Goal: Task Accomplishment & Management: Manage account settings

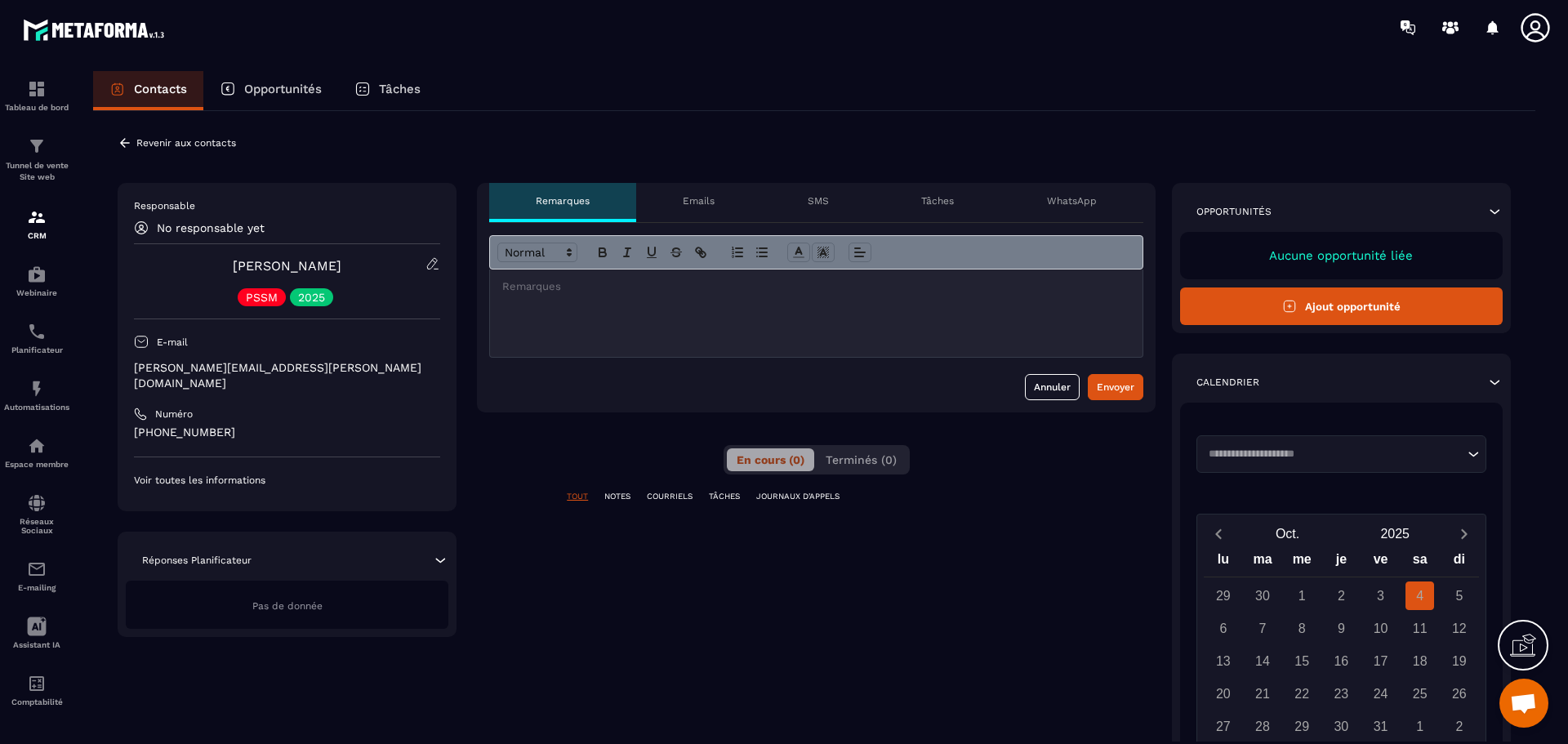
scroll to position [5852, 0]
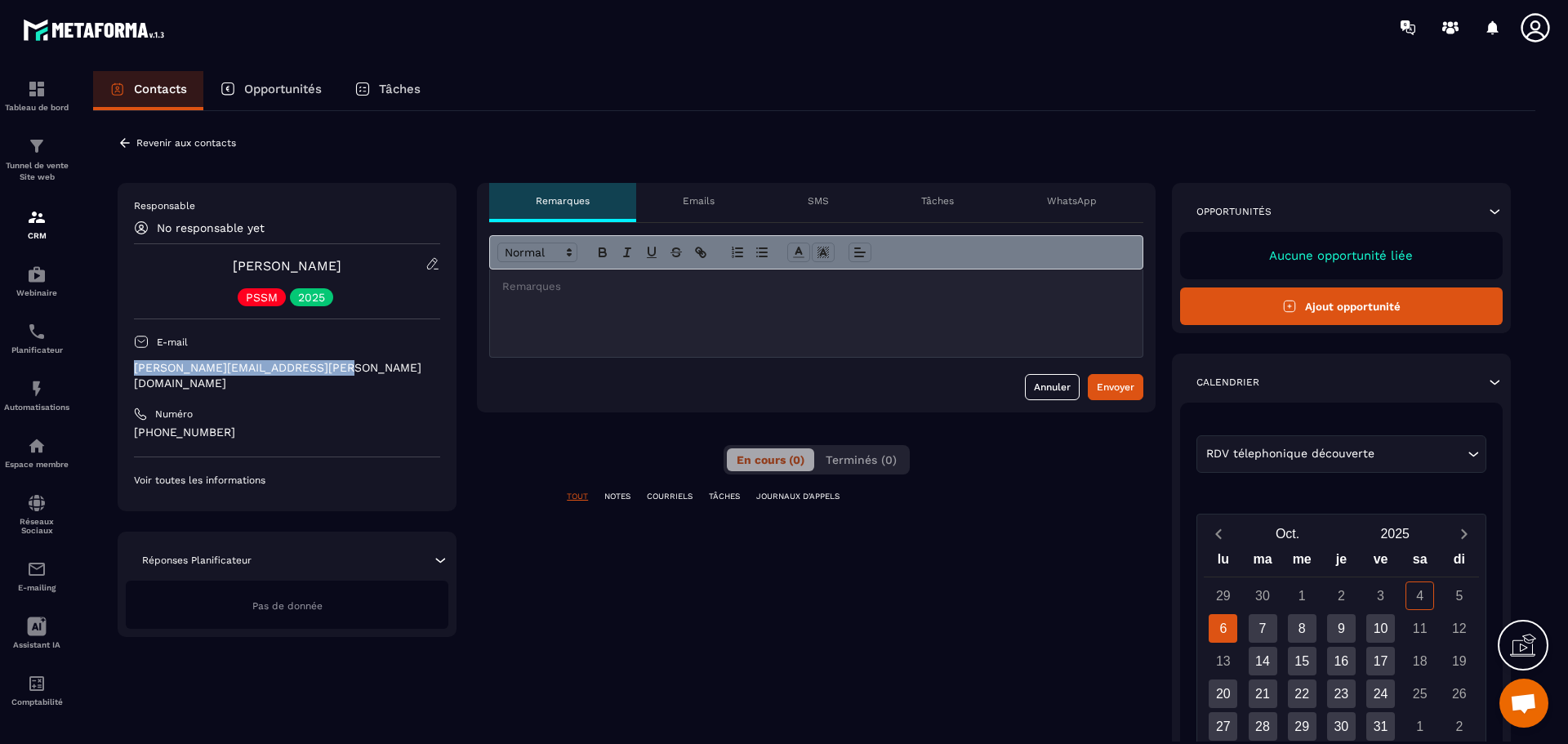
drag, startPoint x: 343, startPoint y: 369, endPoint x: 125, endPoint y: 369, distance: 218.0
click at [125, 369] on div "Responsable No responsable yet [PERSON_NAME] PSSM 2025 E-mail [PERSON_NAME][EMA…" at bounding box center [286, 347] width 339 height 328
copy p "[PERSON_NAME][EMAIL_ADDRESS][PERSON_NAME][DOMAIN_NAME]"
click at [250, 473] on p "Voir toutes les informations" at bounding box center [287, 479] width 307 height 13
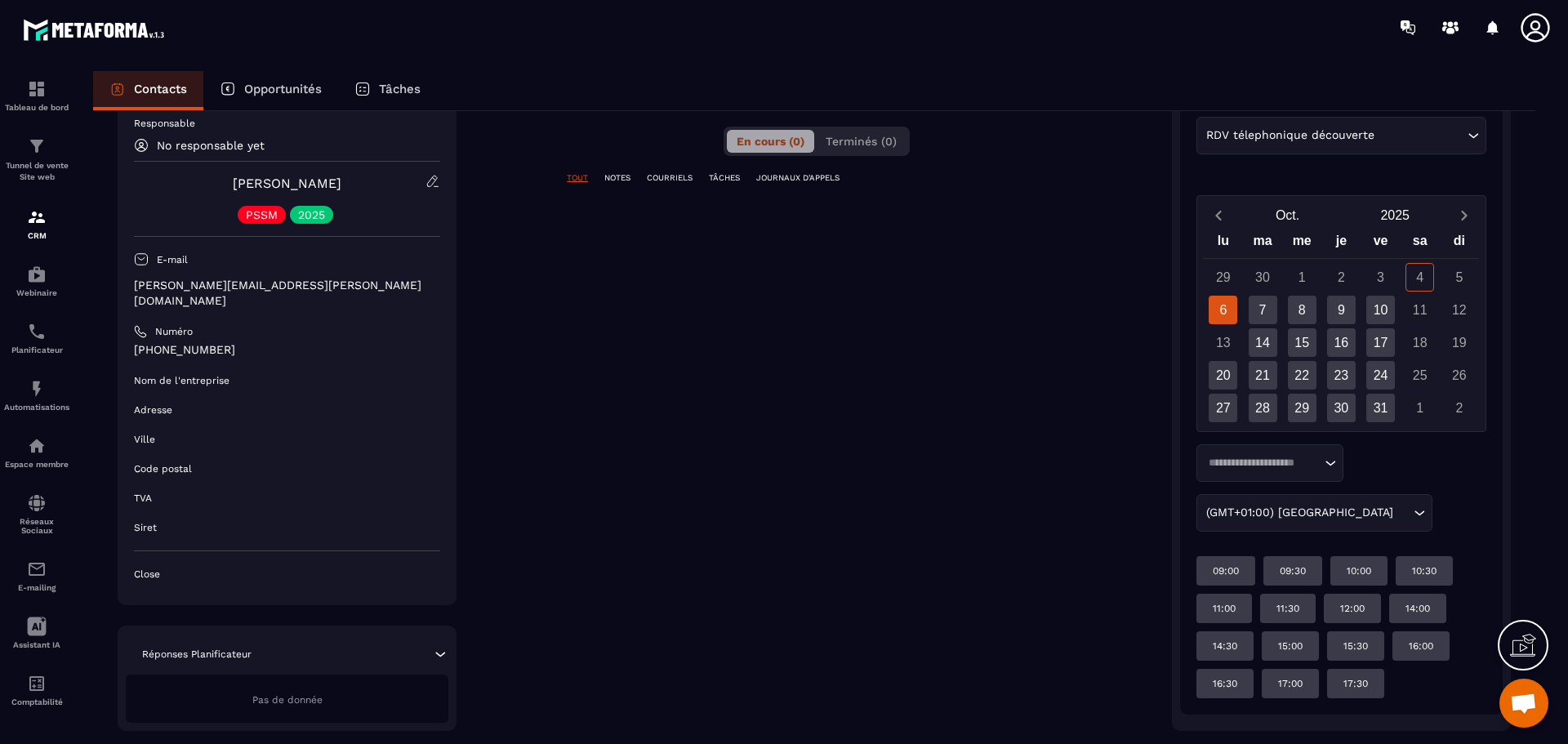
scroll to position [357, 0]
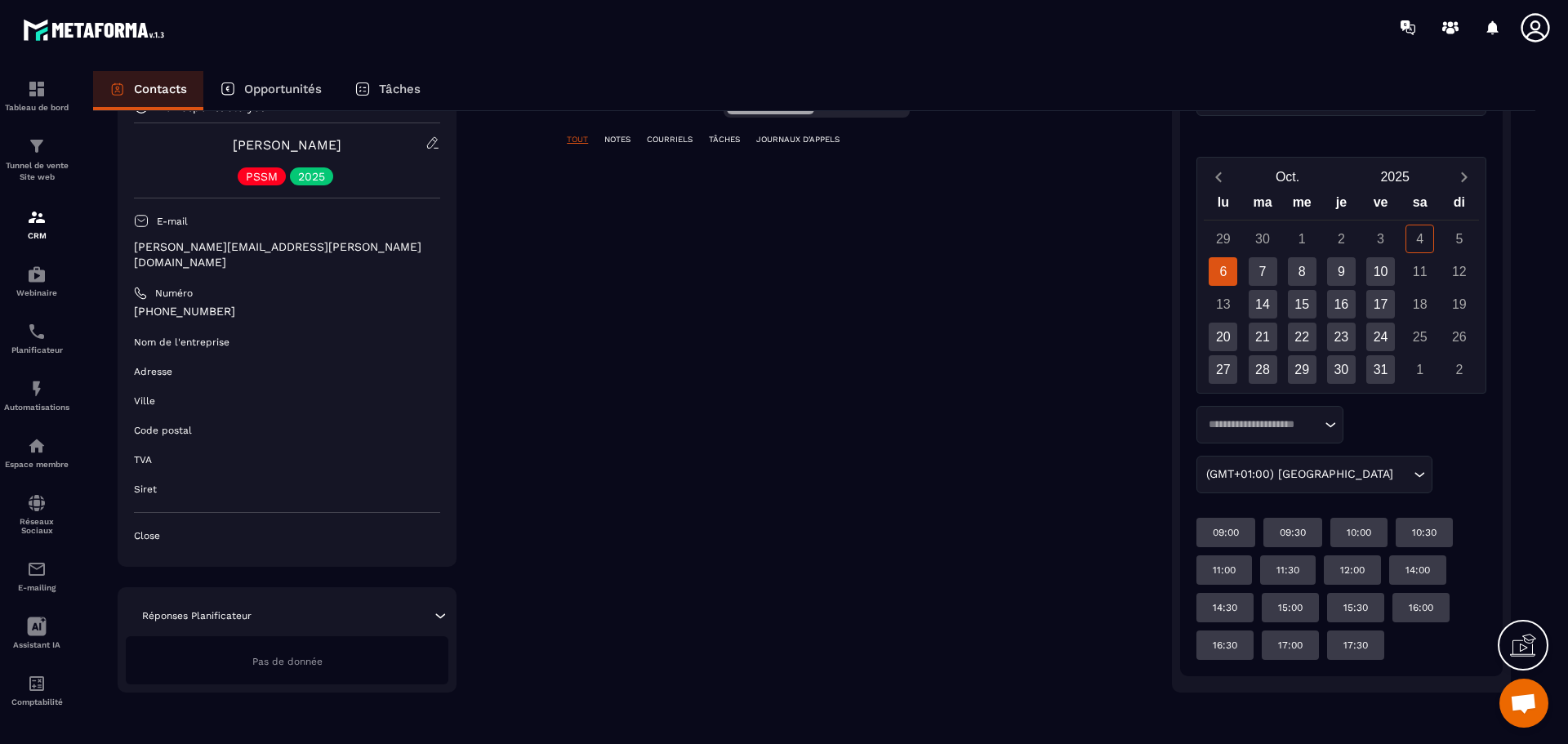
click at [433, 607] on icon at bounding box center [440, 615] width 16 height 16
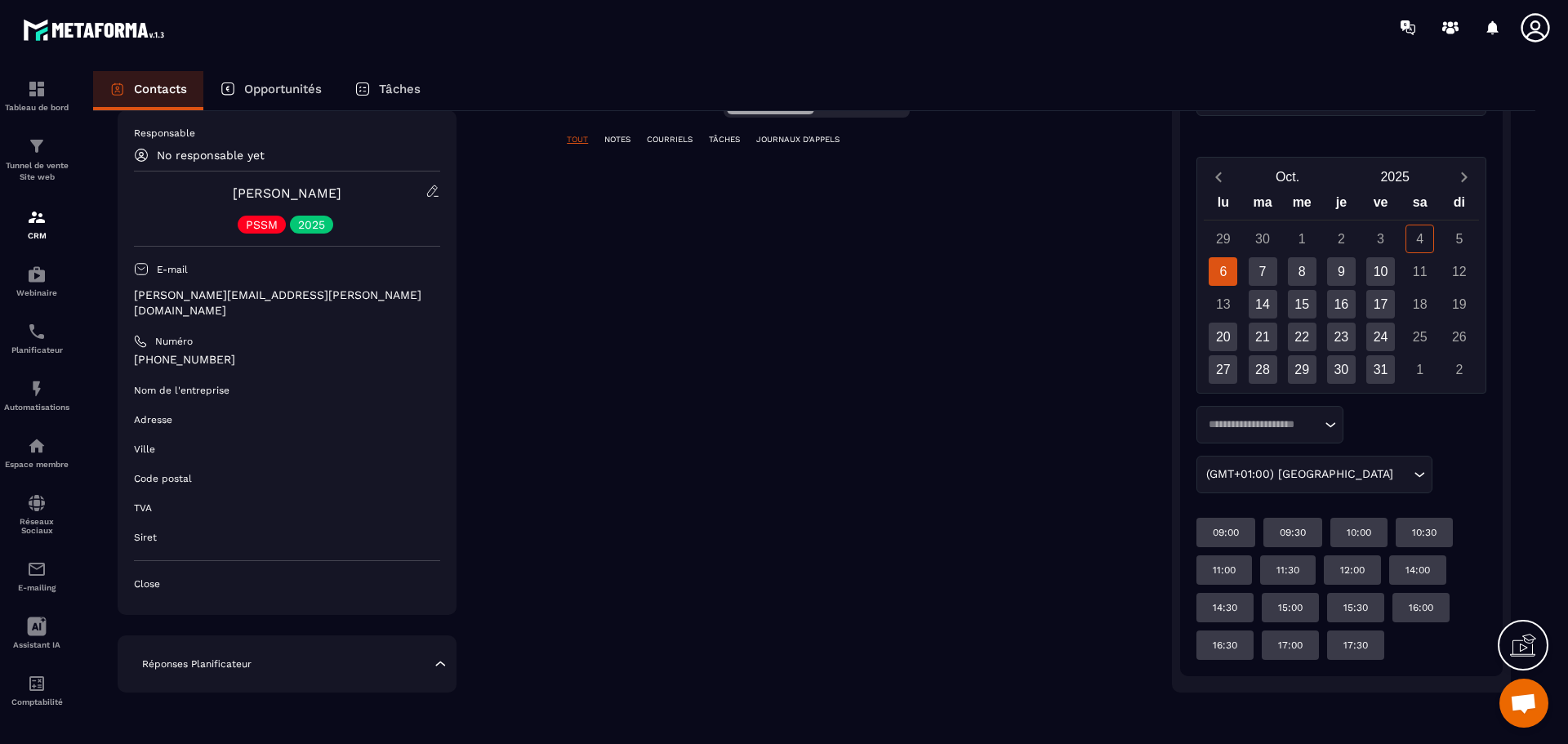
click at [441, 672] on div "Réponses Planificateur Pas de donnée" at bounding box center [286, 663] width 339 height 57
click at [51, 158] on div "Tunnel de vente Site web" at bounding box center [36, 160] width 65 height 47
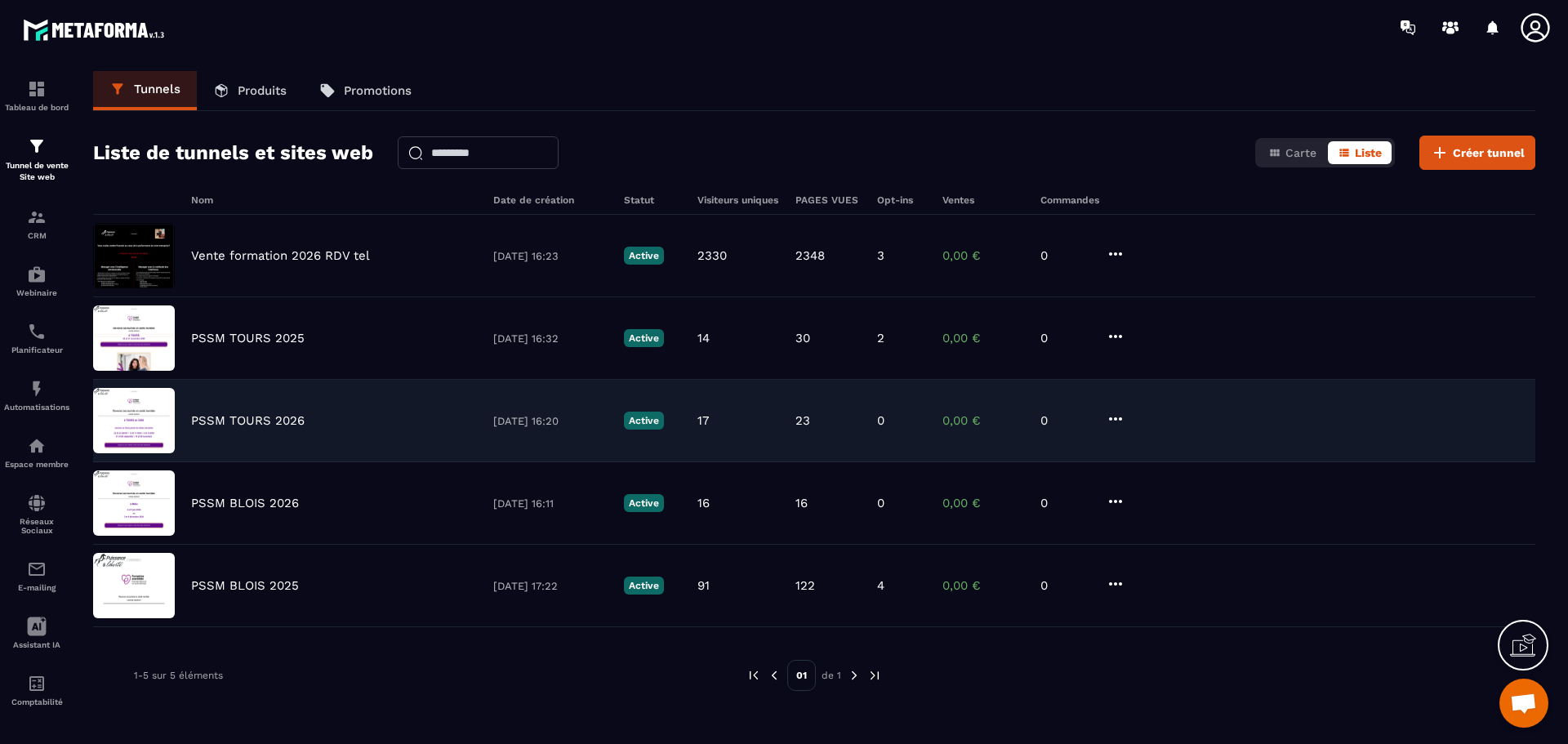
click at [322, 429] on div "PSSM TOURS 2026 [DATE] 16:20 Active 17 23 0 0,00 € 0" at bounding box center [814, 420] width 1442 height 82
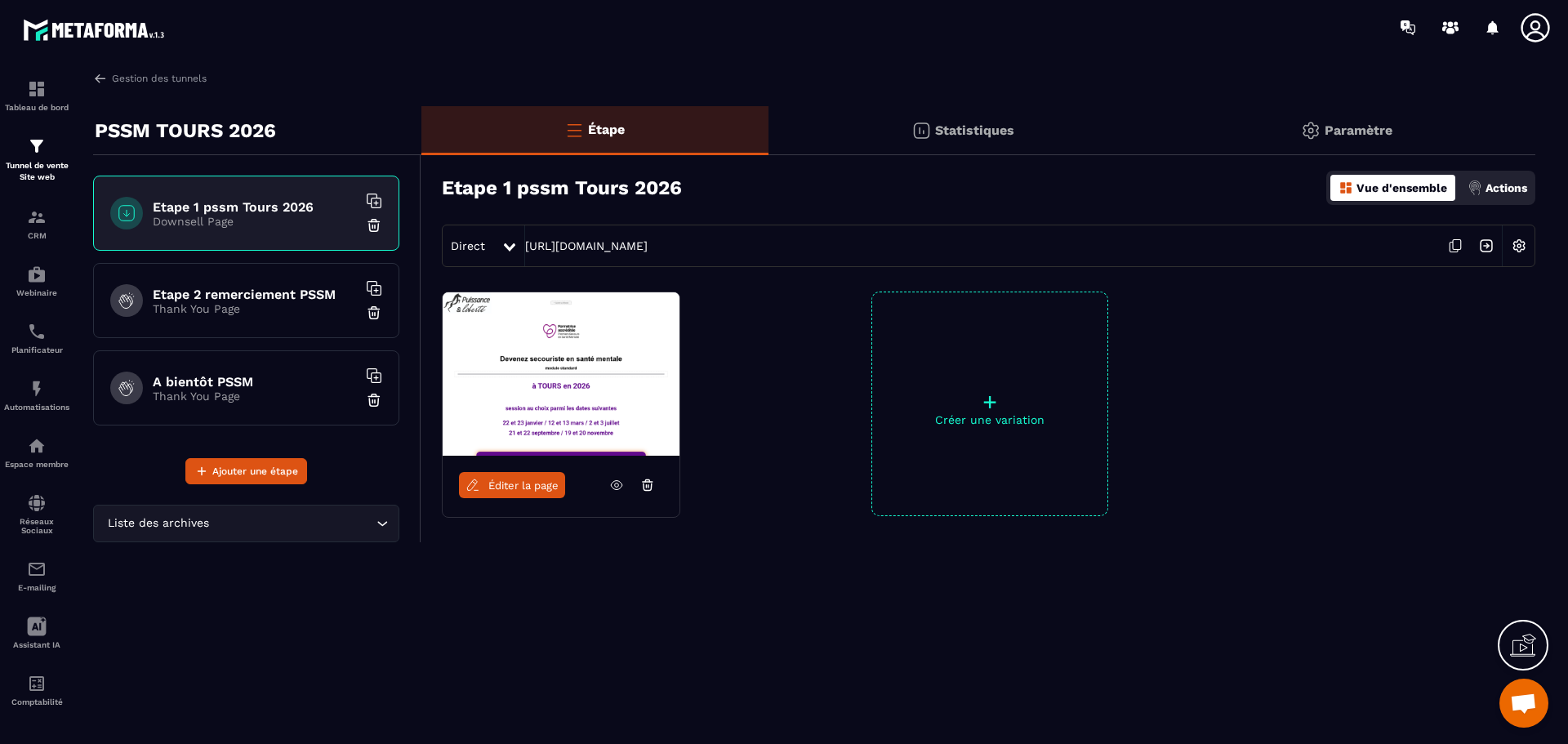
click at [1520, 247] on img at bounding box center [1519, 245] width 31 height 31
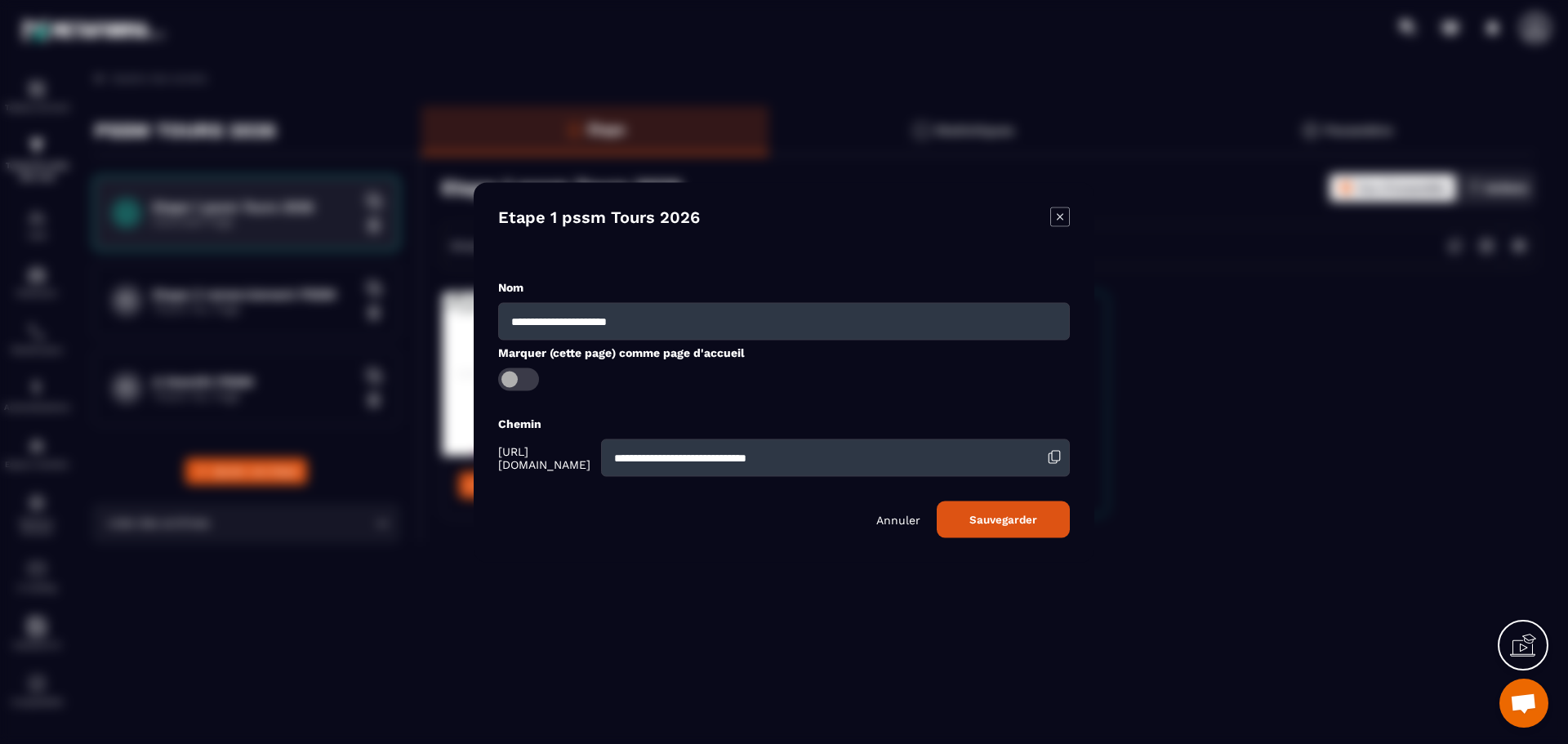
click at [1060, 219] on icon "Modal window" at bounding box center [1060, 216] width 19 height 19
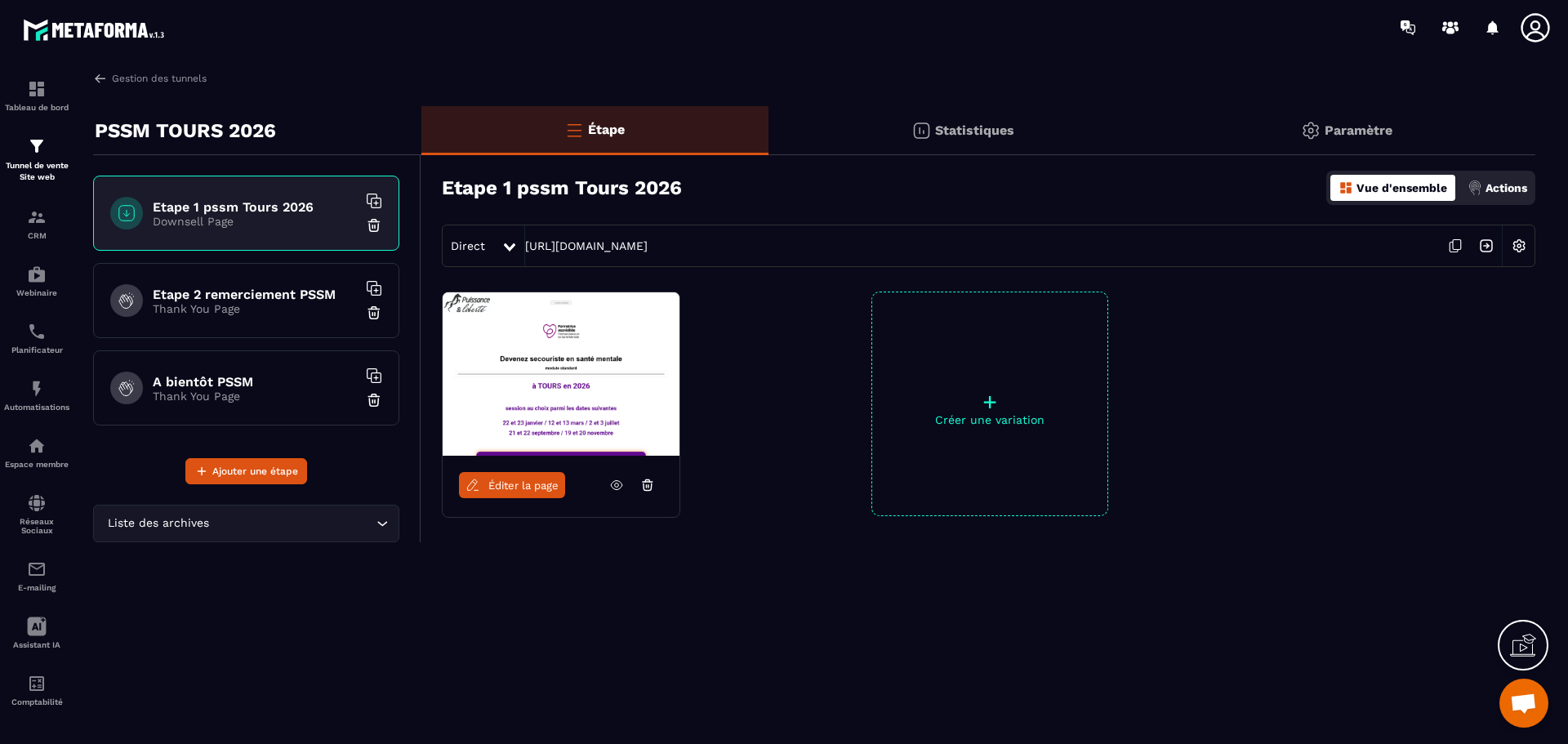
click at [1478, 189] on img at bounding box center [1474, 187] width 15 height 15
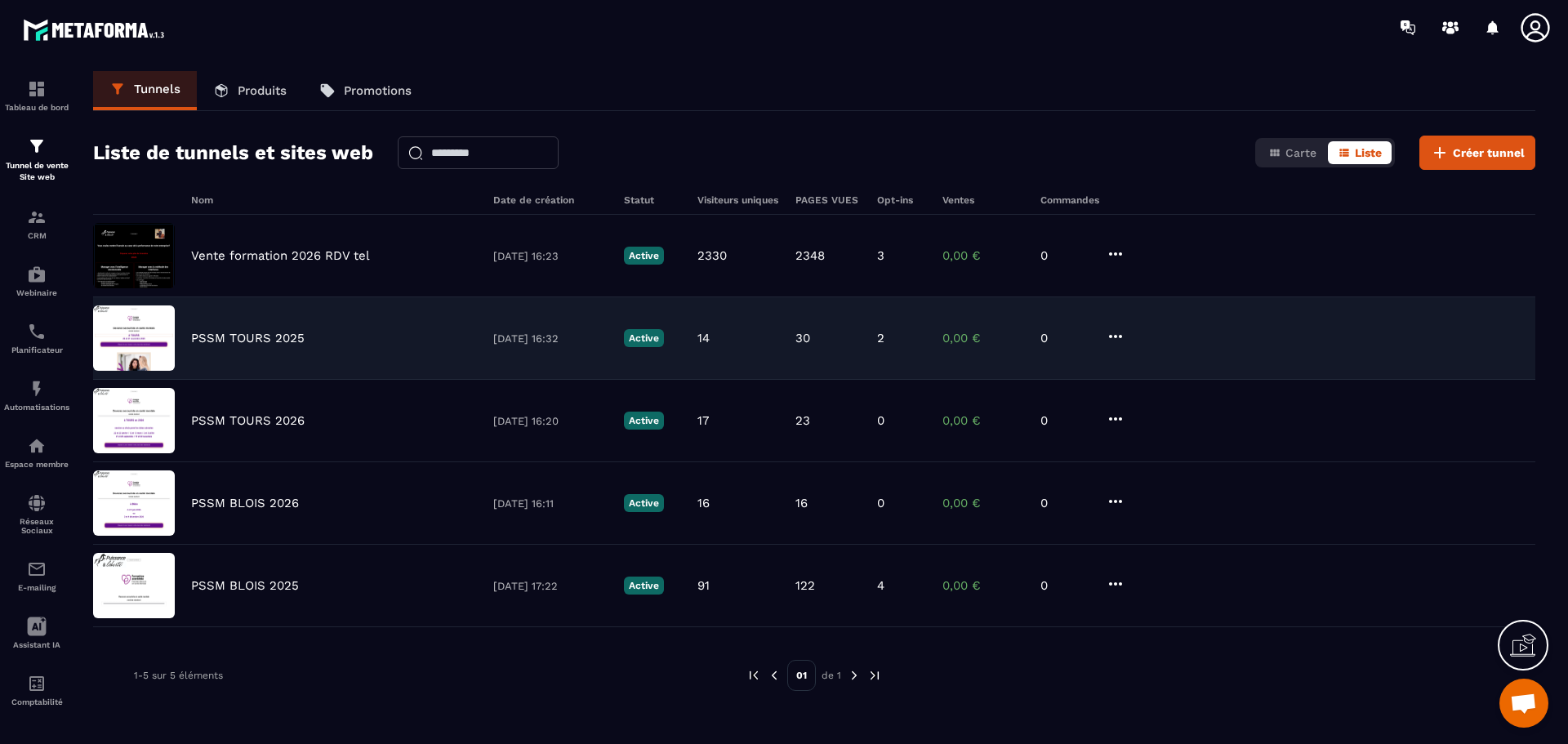
click at [280, 343] on p "PSSM TOURS 2025" at bounding box center [247, 338] width 114 height 15
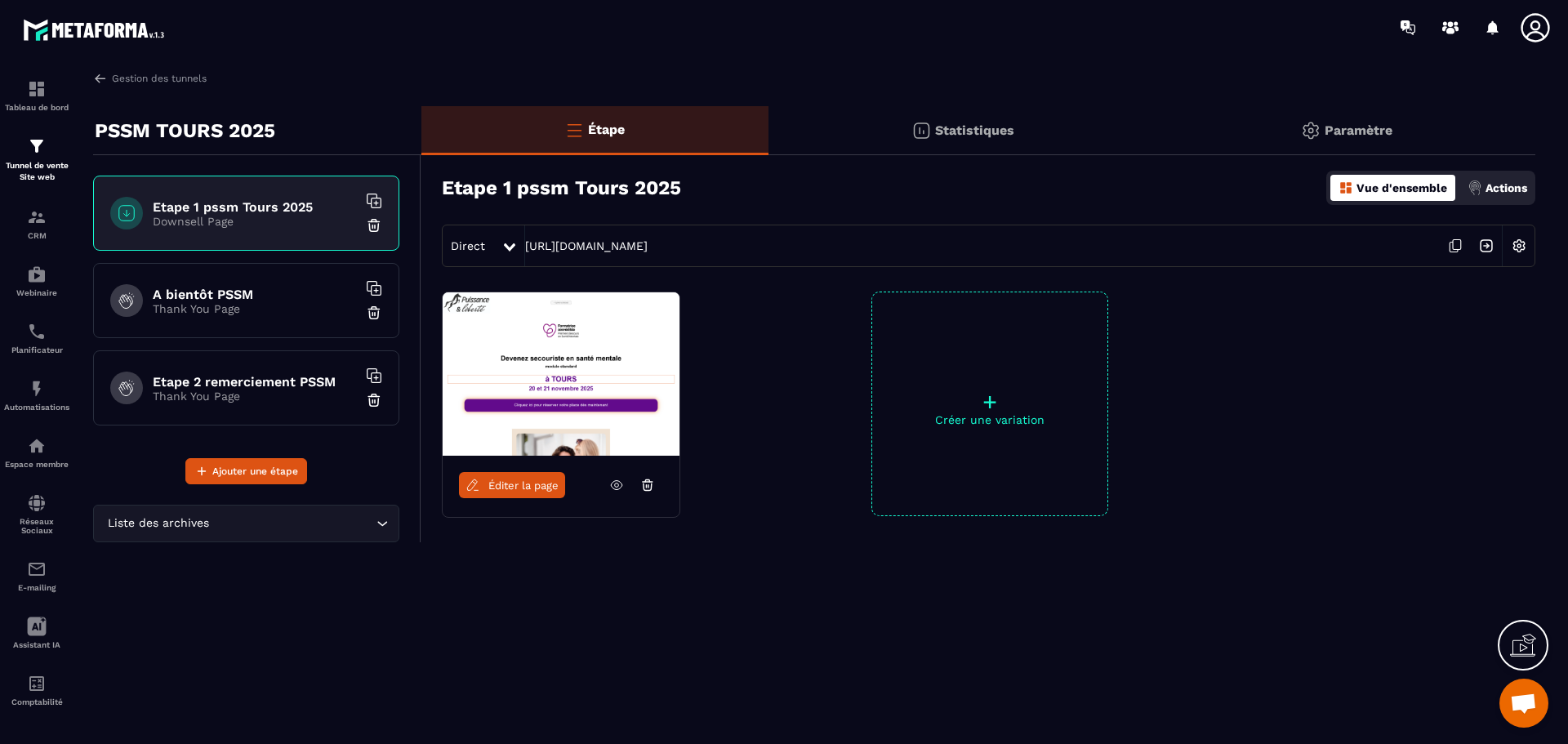
click at [1508, 191] on p "Actions" at bounding box center [1506, 187] width 42 height 13
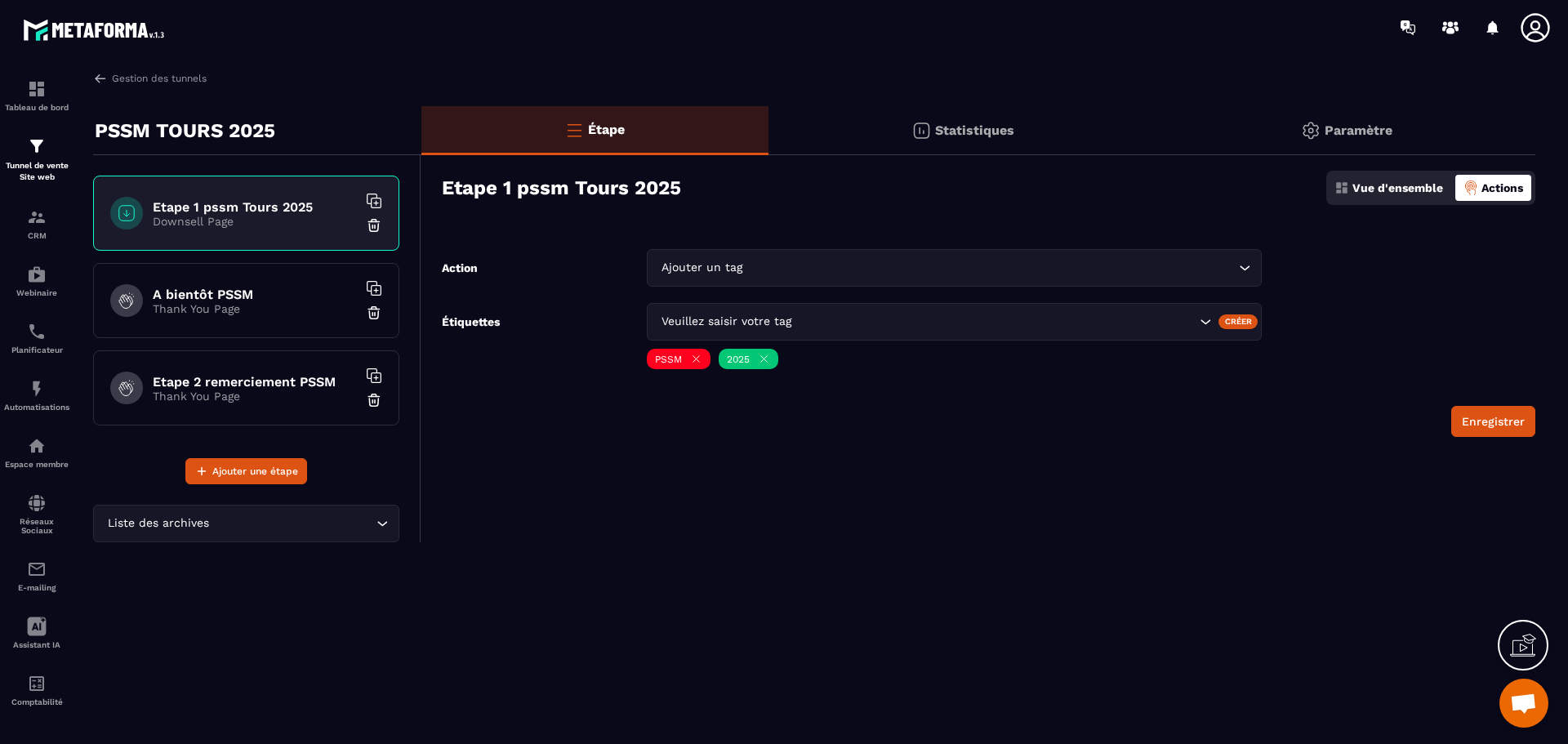
click at [1400, 178] on div "Vue d'ensemble" at bounding box center [1388, 187] width 116 height 26
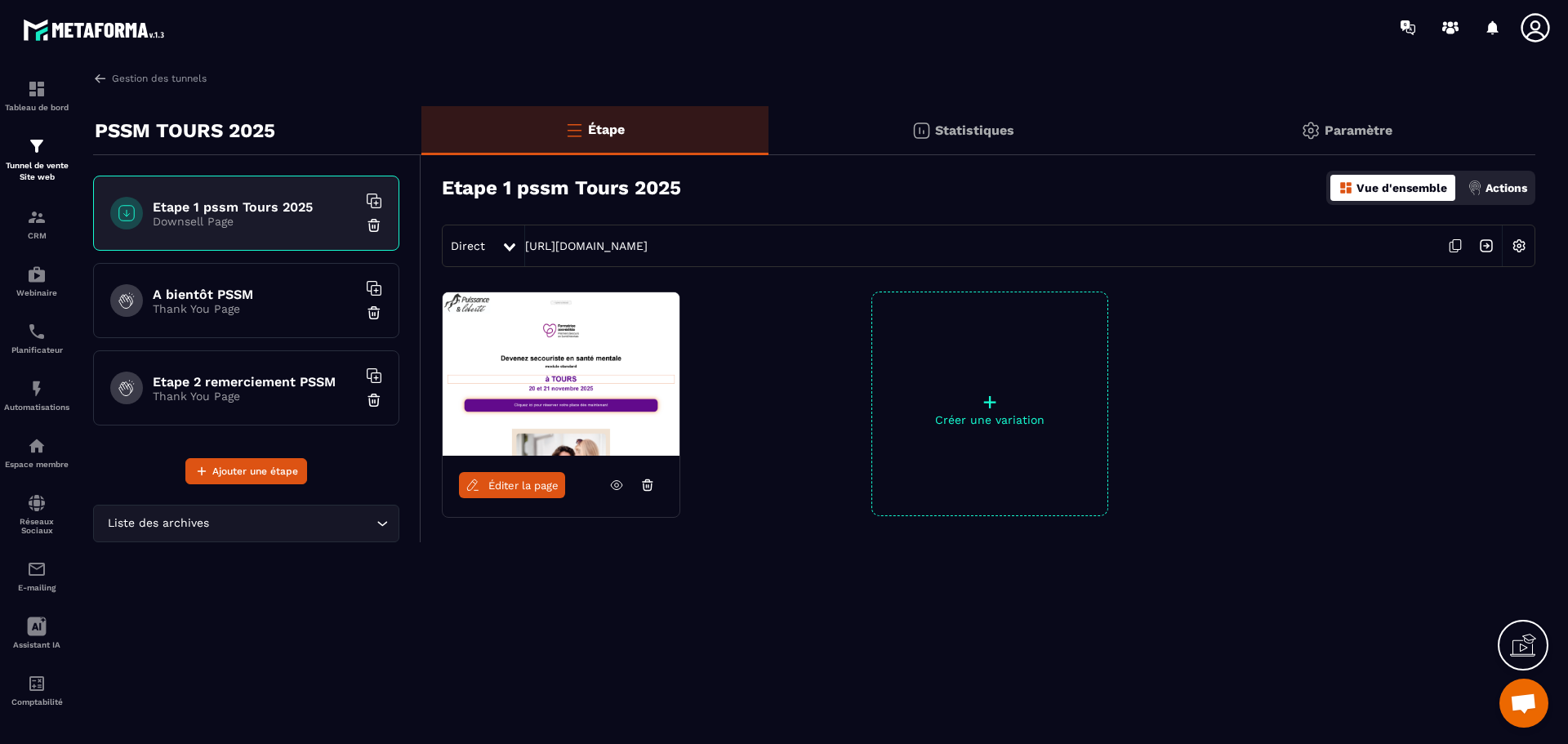
click at [1498, 193] on p "Actions" at bounding box center [1506, 187] width 42 height 13
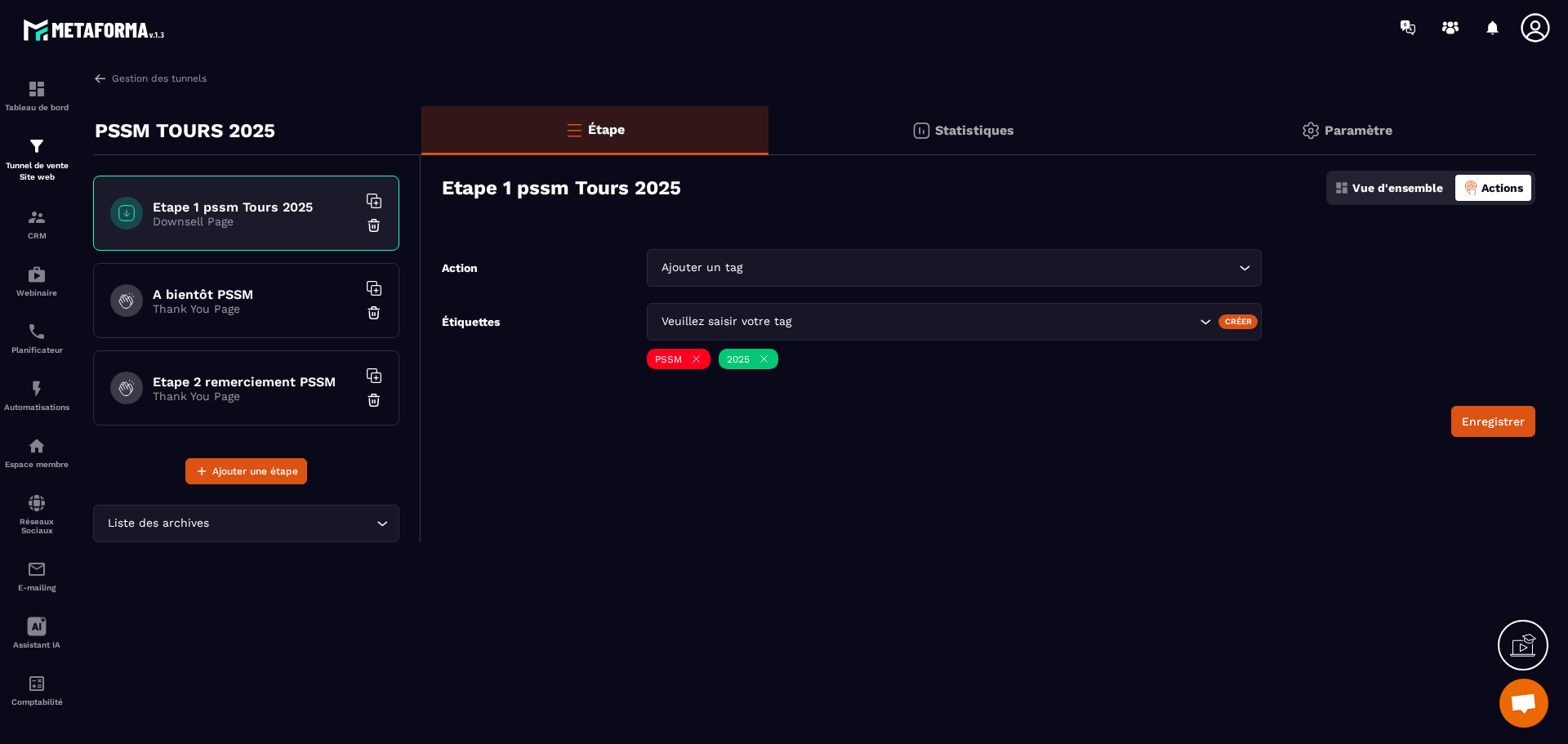
click at [1210, 325] on icon "Search for option" at bounding box center [1205, 321] width 16 height 16
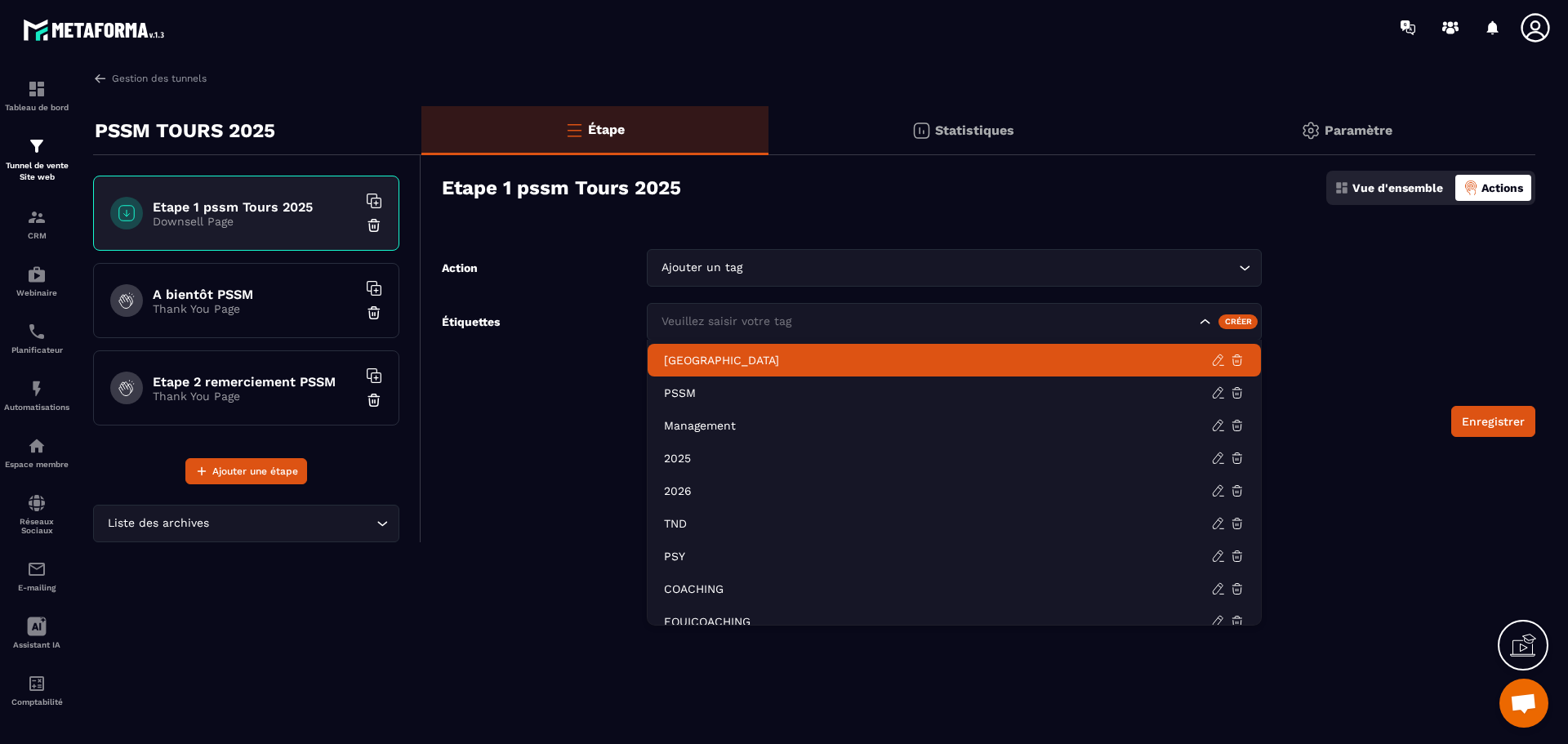
click at [1358, 415] on div "Enregistrer" at bounding box center [988, 421] width 1094 height 31
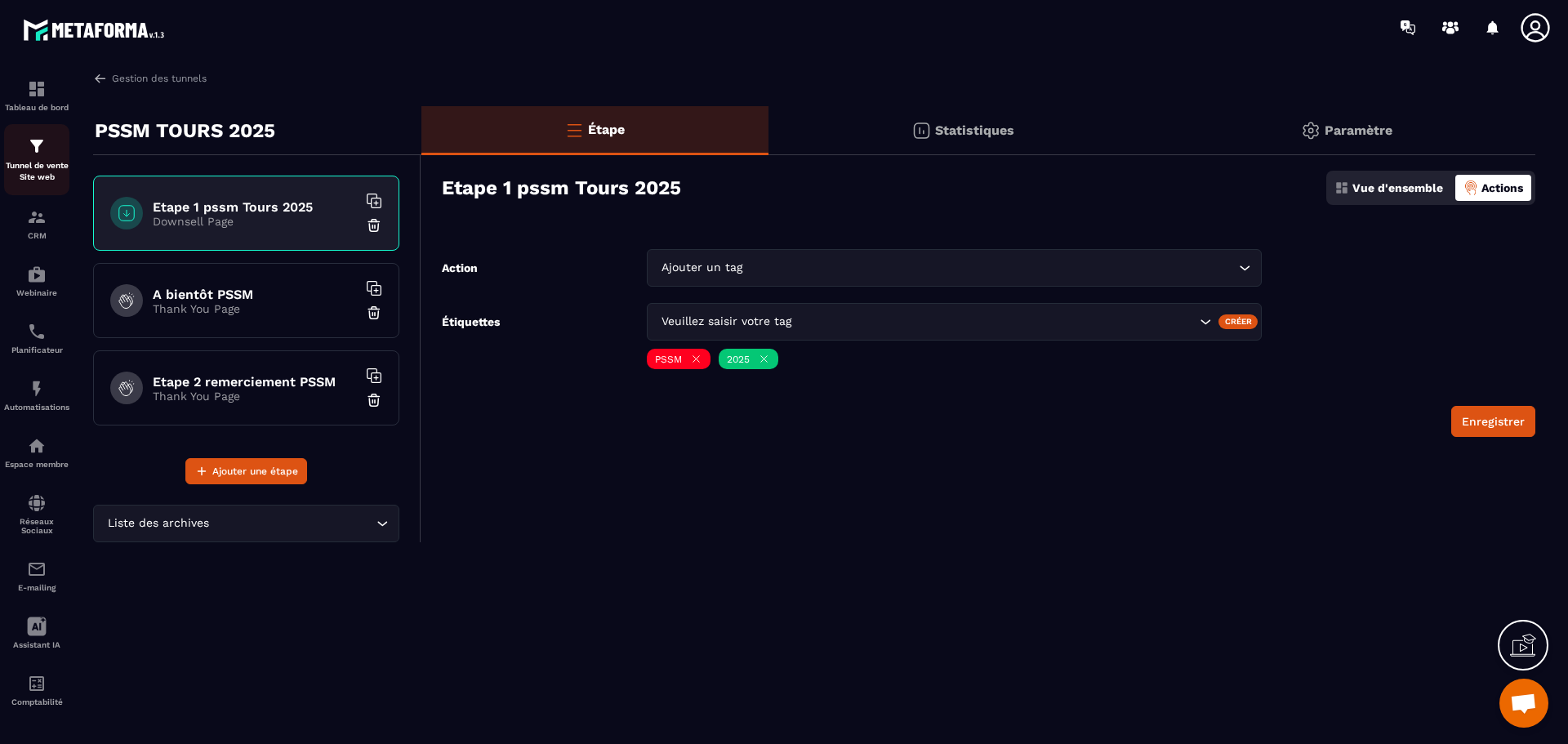
click at [26, 159] on div "Tunnel de vente Site web" at bounding box center [36, 160] width 65 height 47
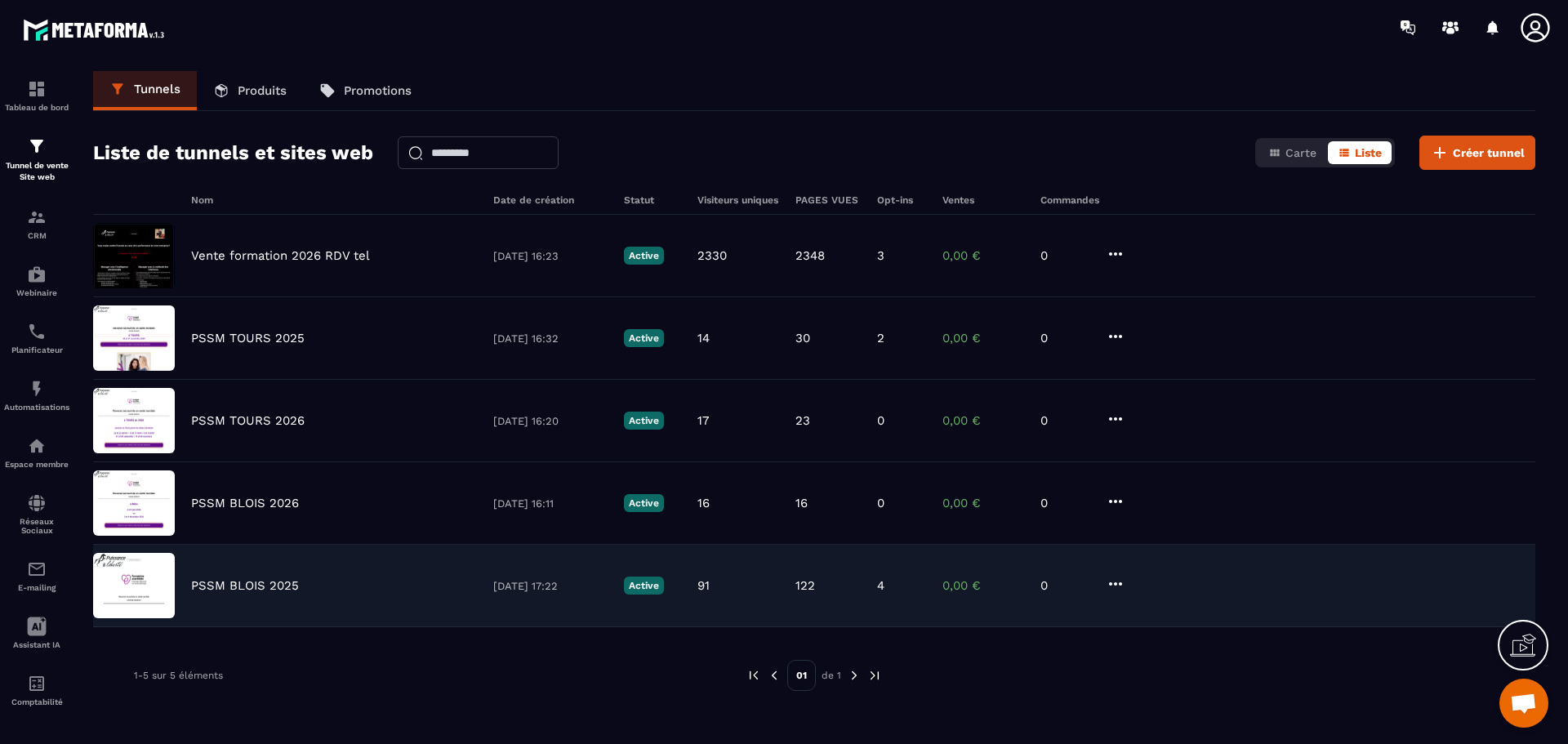
click at [287, 575] on div "PSSM BLOIS 2025 [DATE] 17:22 Active 91 122 4 0,00 € 0" at bounding box center [814, 585] width 1442 height 82
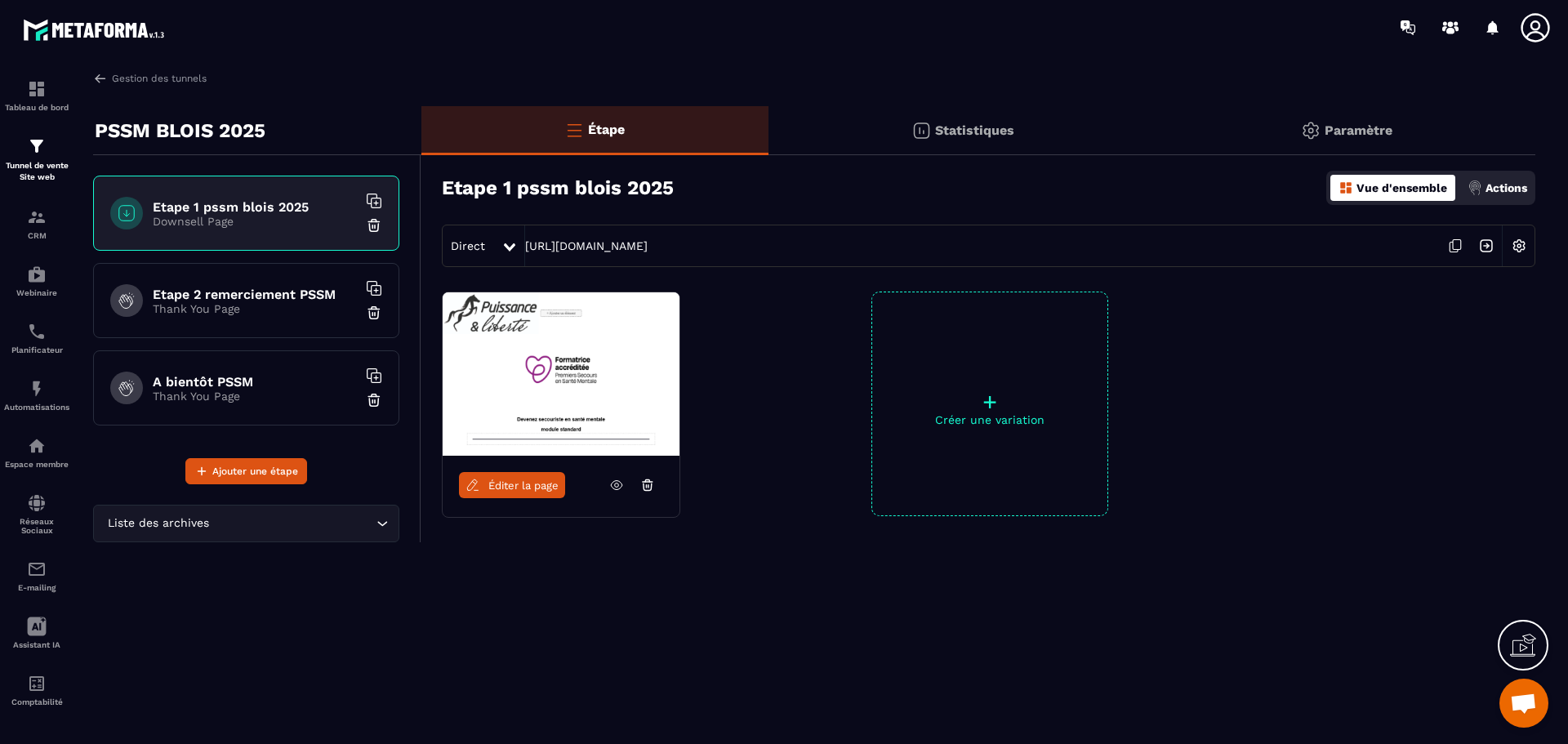
click at [1514, 239] on img at bounding box center [1519, 245] width 31 height 31
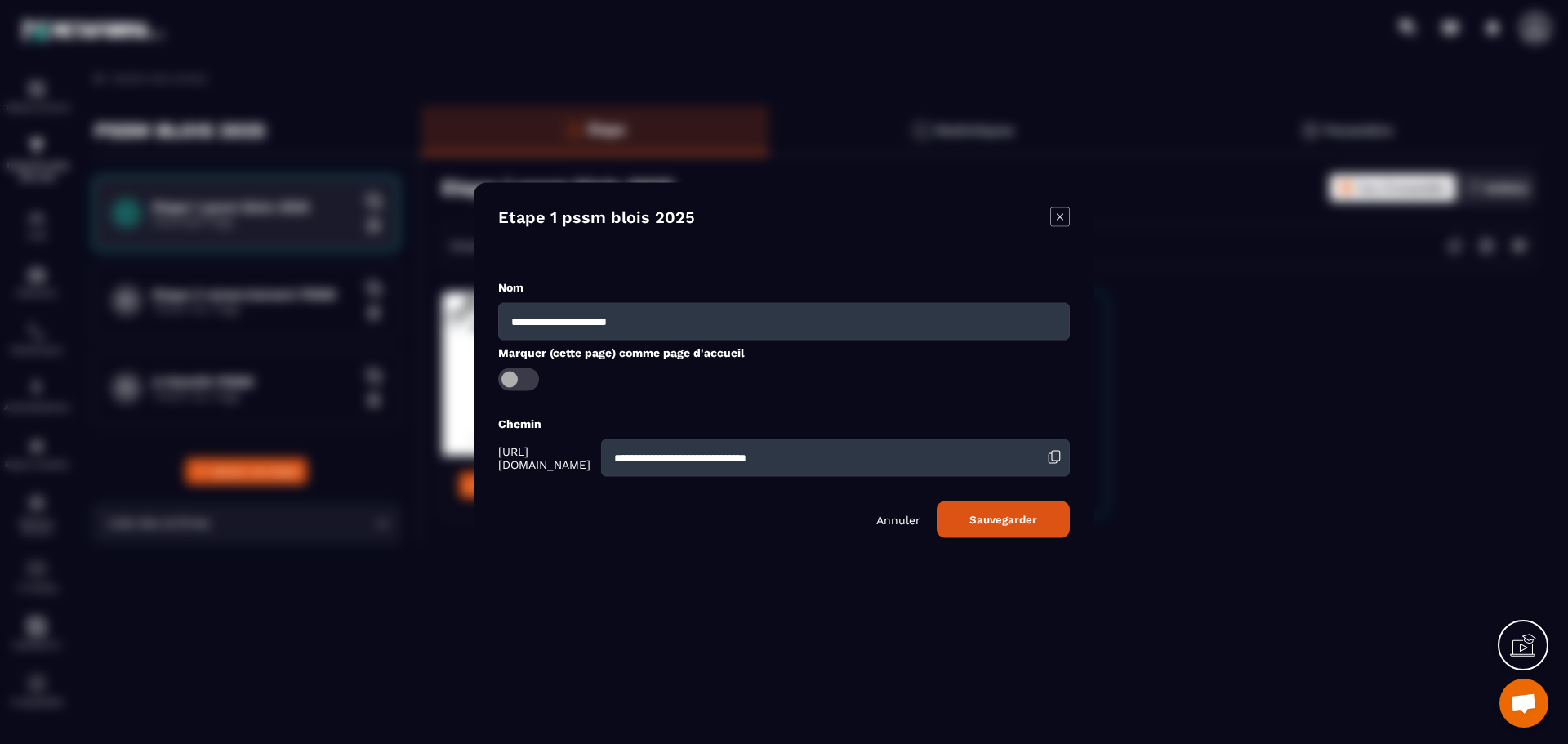
click at [1391, 337] on div "Modal window" at bounding box center [784, 372] width 1568 height 744
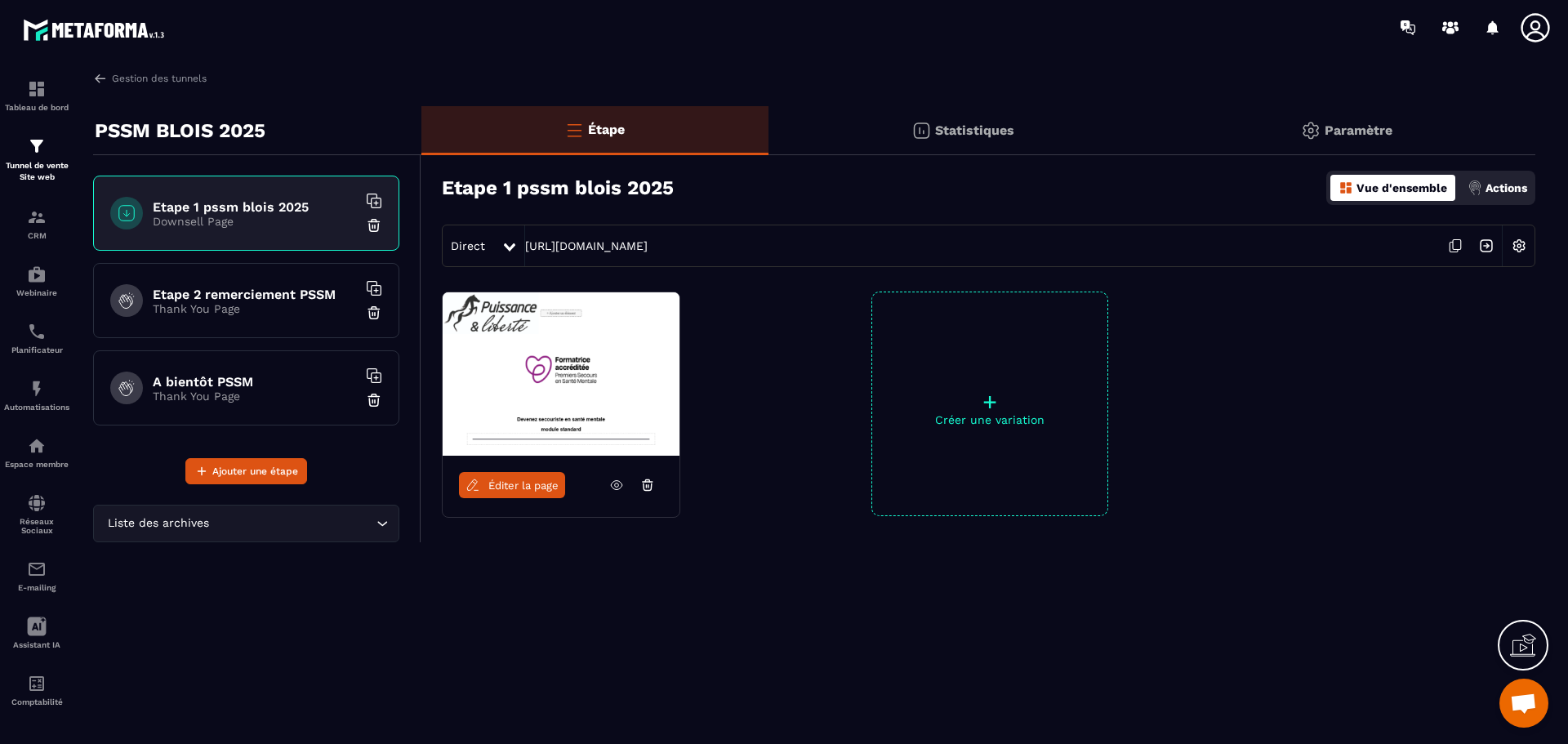
click at [1492, 180] on div "Actions" at bounding box center [1497, 187] width 68 height 26
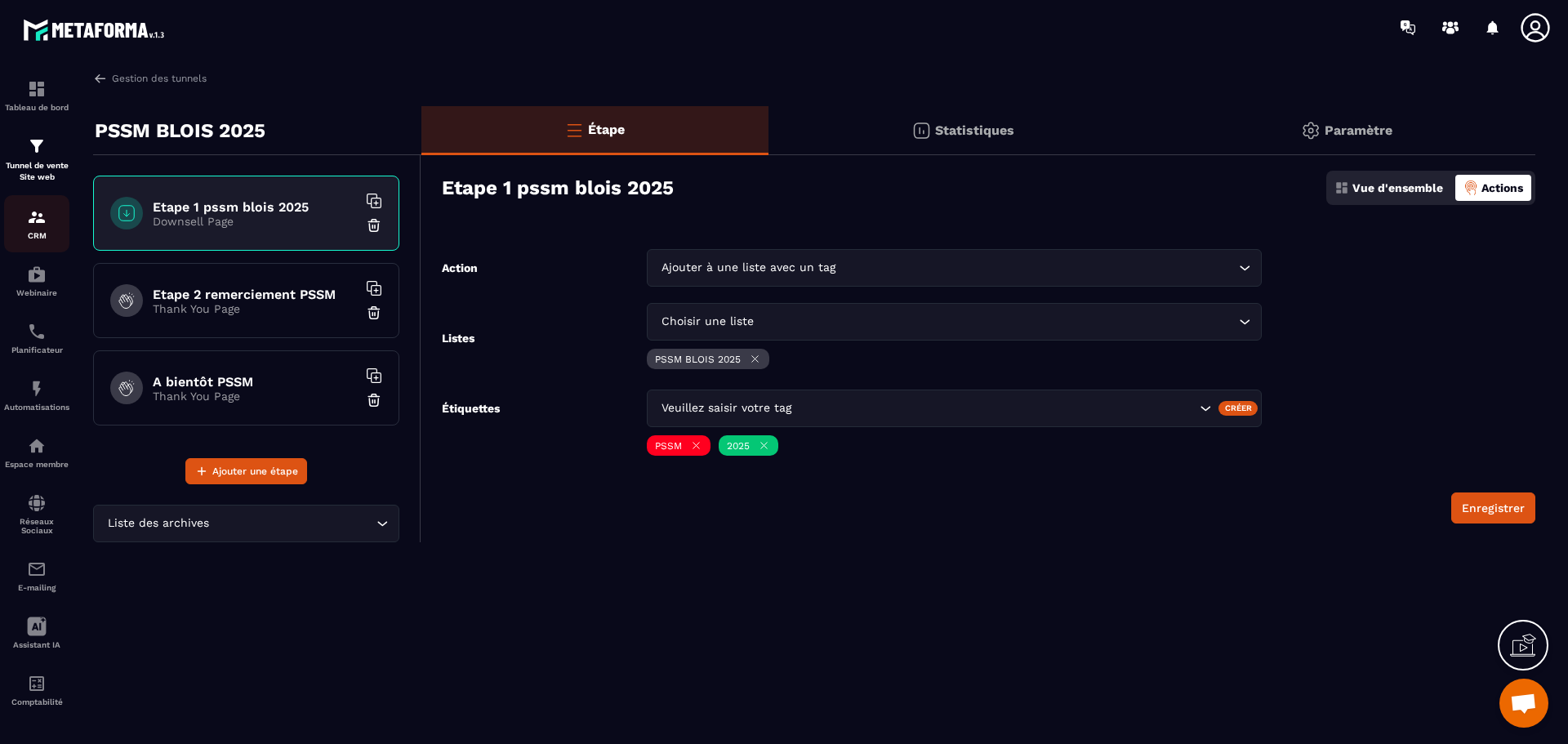
click at [43, 226] on img at bounding box center [37, 217] width 19 height 19
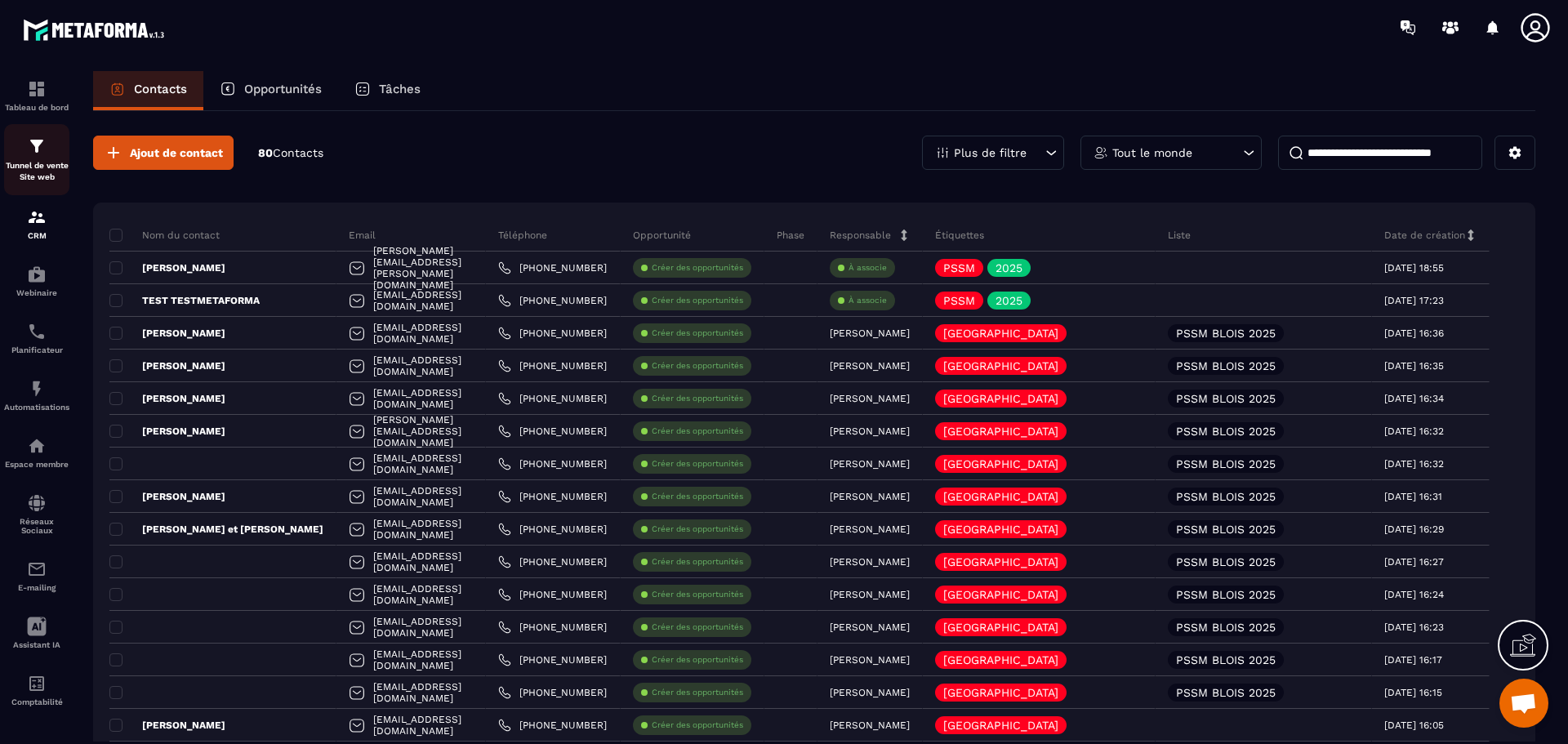
click at [44, 165] on p "Tunnel de vente Site web" at bounding box center [36, 172] width 65 height 23
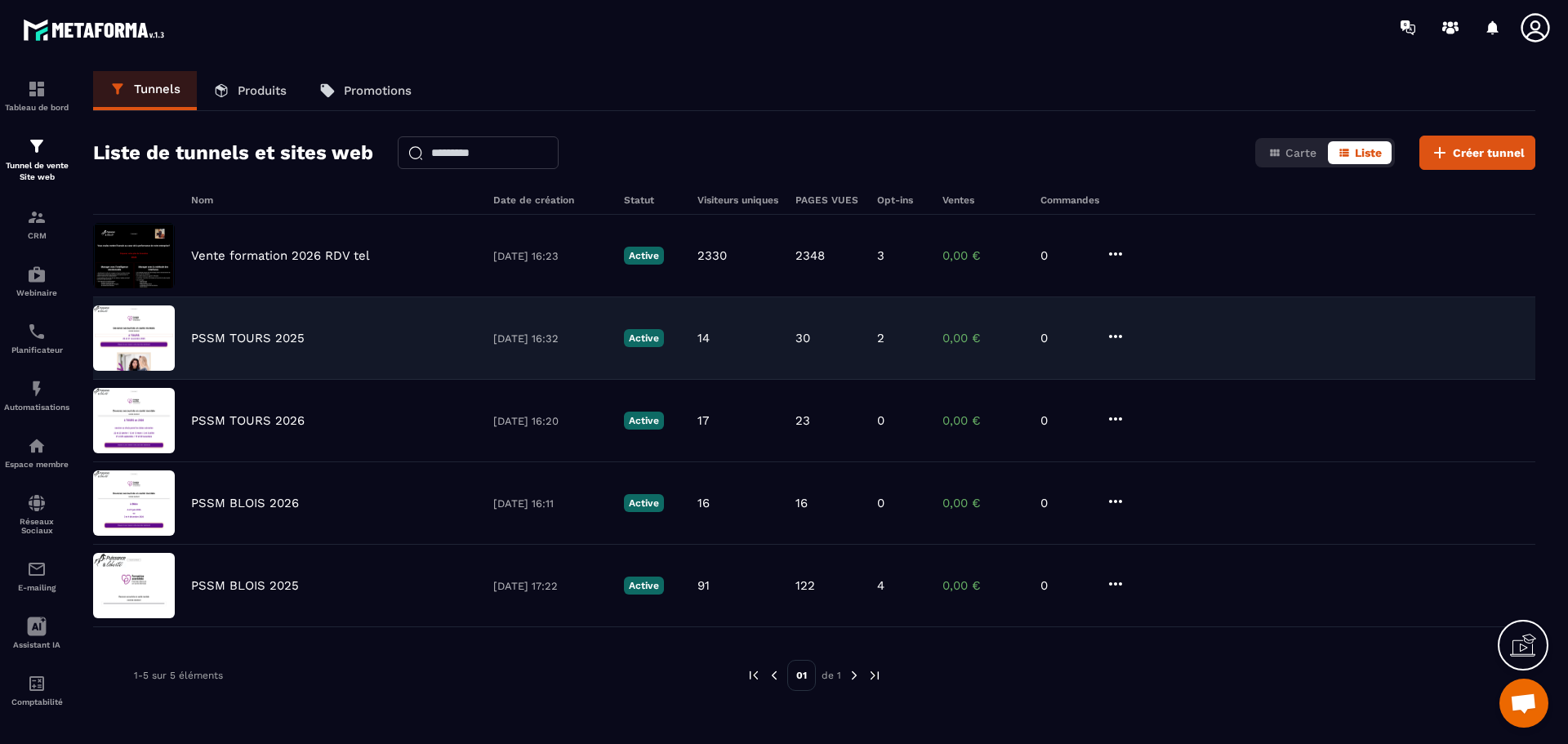
click at [401, 347] on div "PSSM TOURS 2025 [DATE] 16:32 Active 14 30 2 0,00 € 0" at bounding box center [814, 338] width 1442 height 82
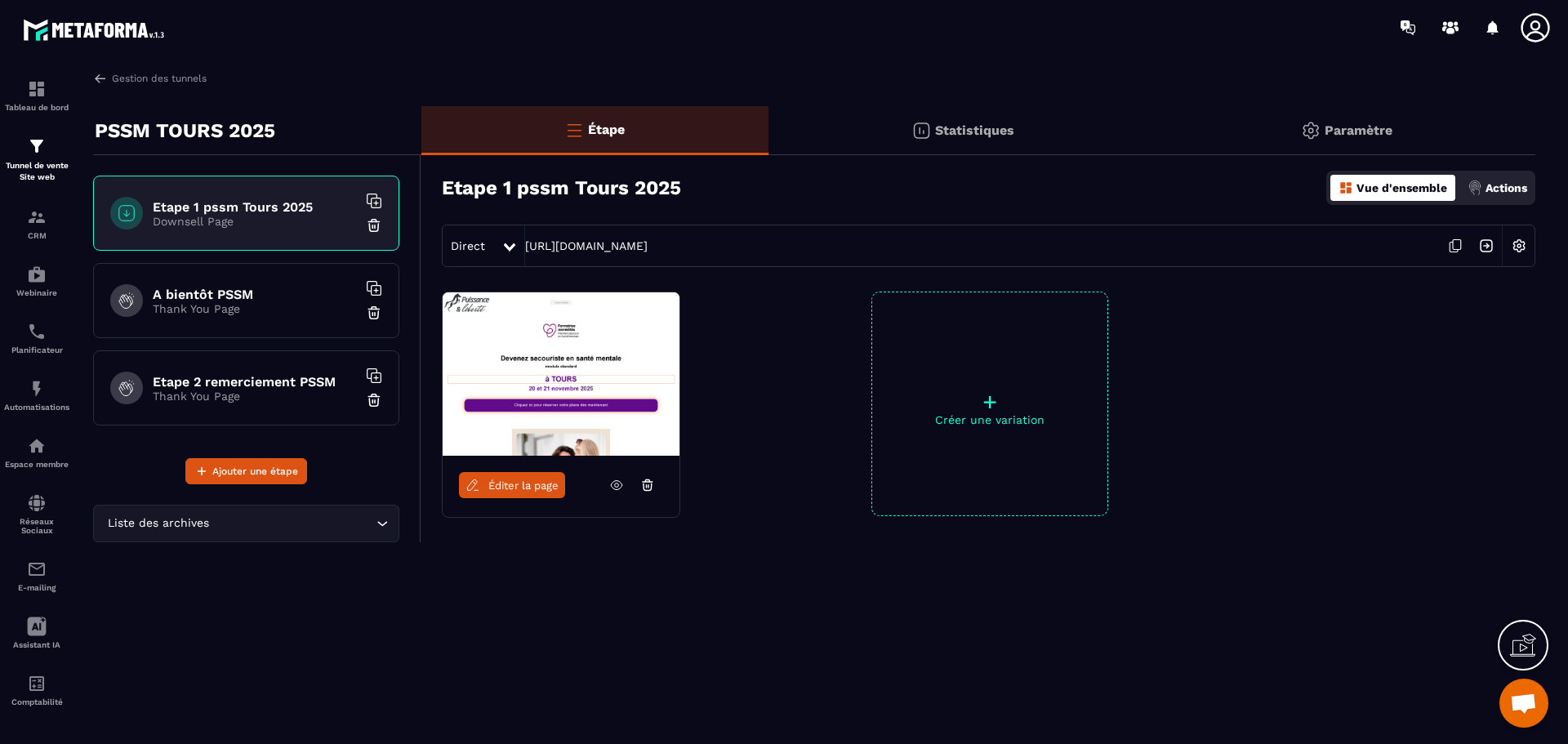
click at [1511, 181] on p "Actions" at bounding box center [1506, 187] width 42 height 13
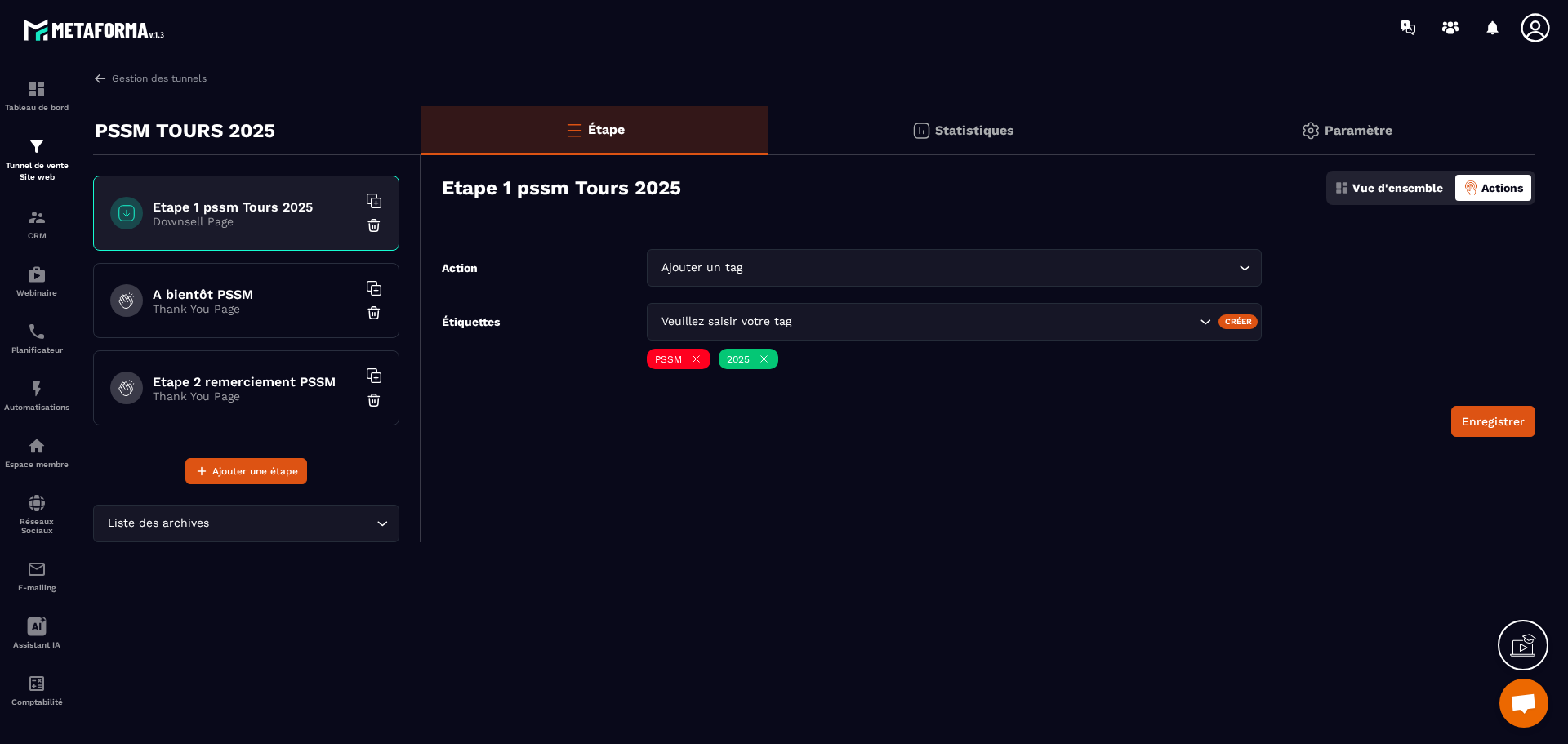
click at [1249, 266] on icon "Search for option" at bounding box center [1244, 268] width 16 height 16
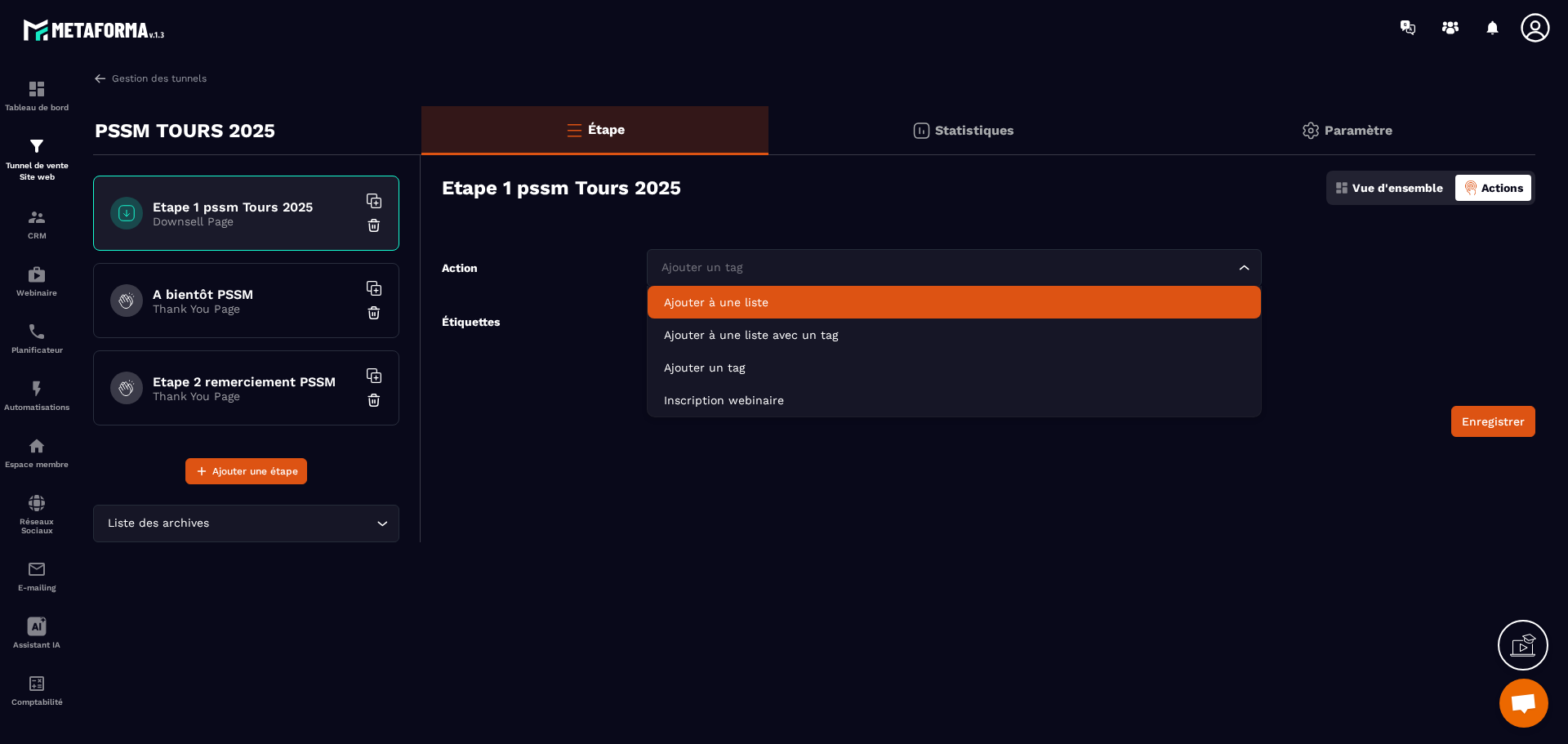
click at [820, 312] on li "Ajouter à une liste" at bounding box center [954, 303] width 613 height 33
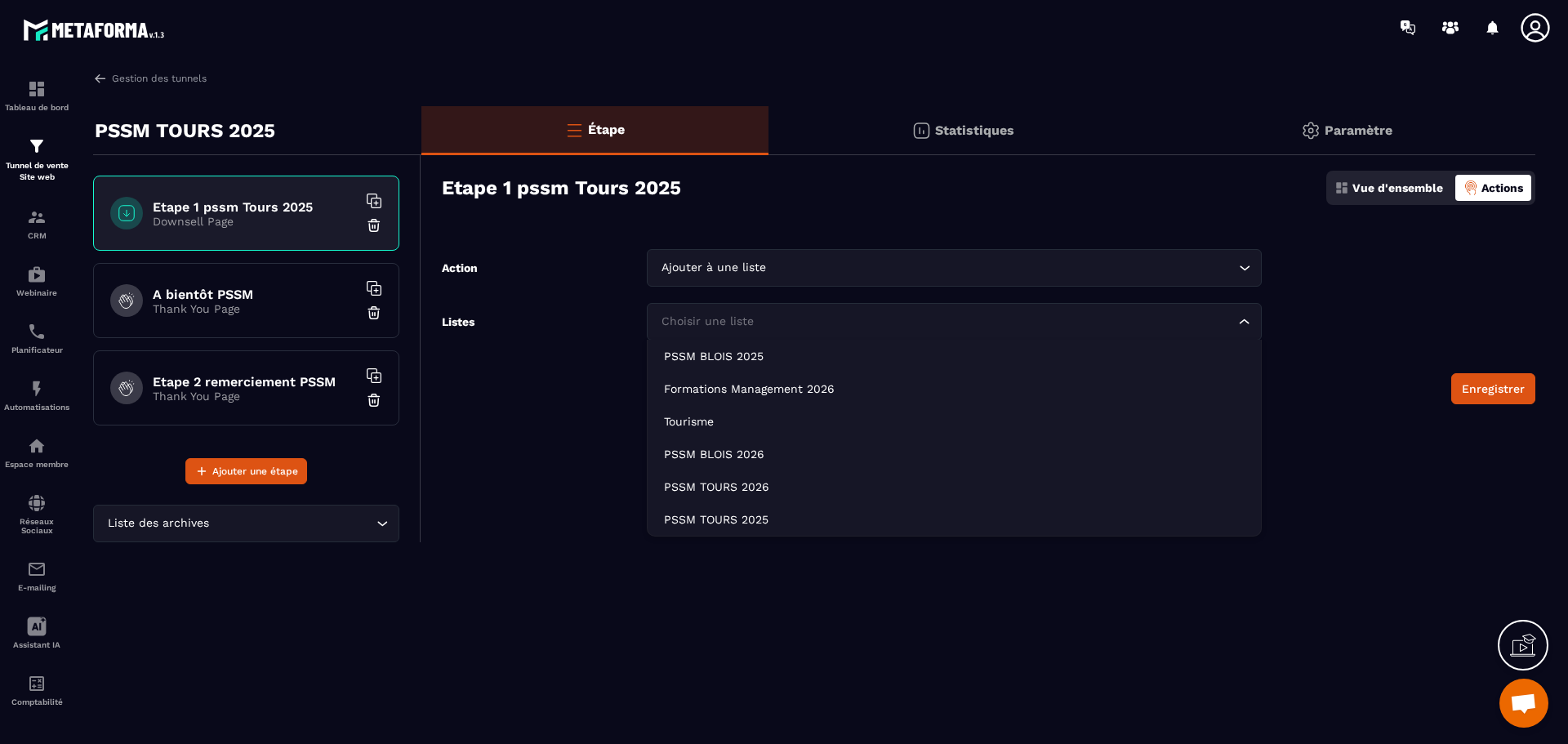
click at [1246, 311] on div "Choisir une liste Loading..." at bounding box center [955, 321] width 615 height 38
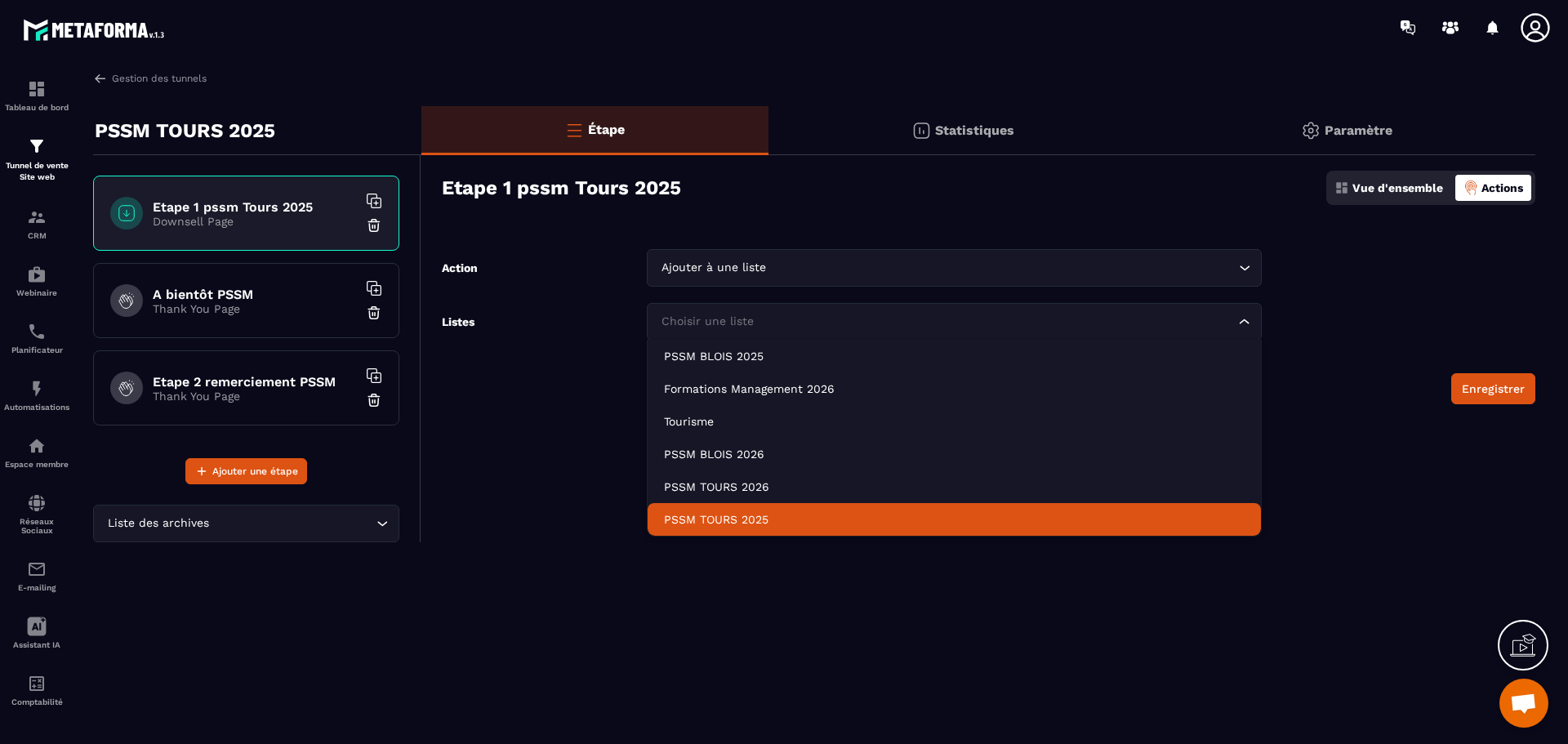
click at [1094, 523] on p "PSSM TOURS 2025" at bounding box center [954, 519] width 580 height 16
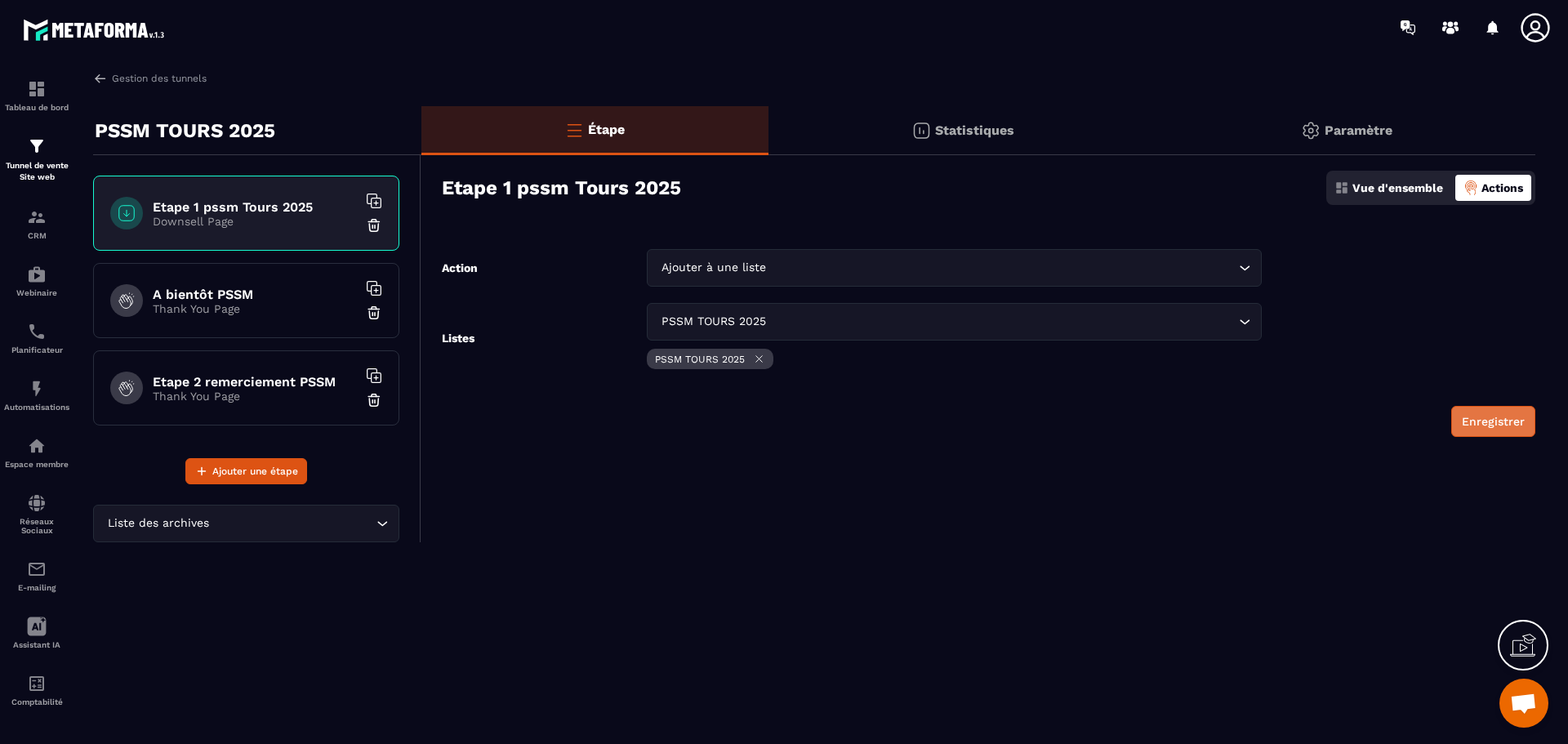
click at [1483, 414] on button "Enregistrer" at bounding box center [1493, 421] width 84 height 31
click at [39, 203] on link "CRM" at bounding box center [36, 223] width 65 height 57
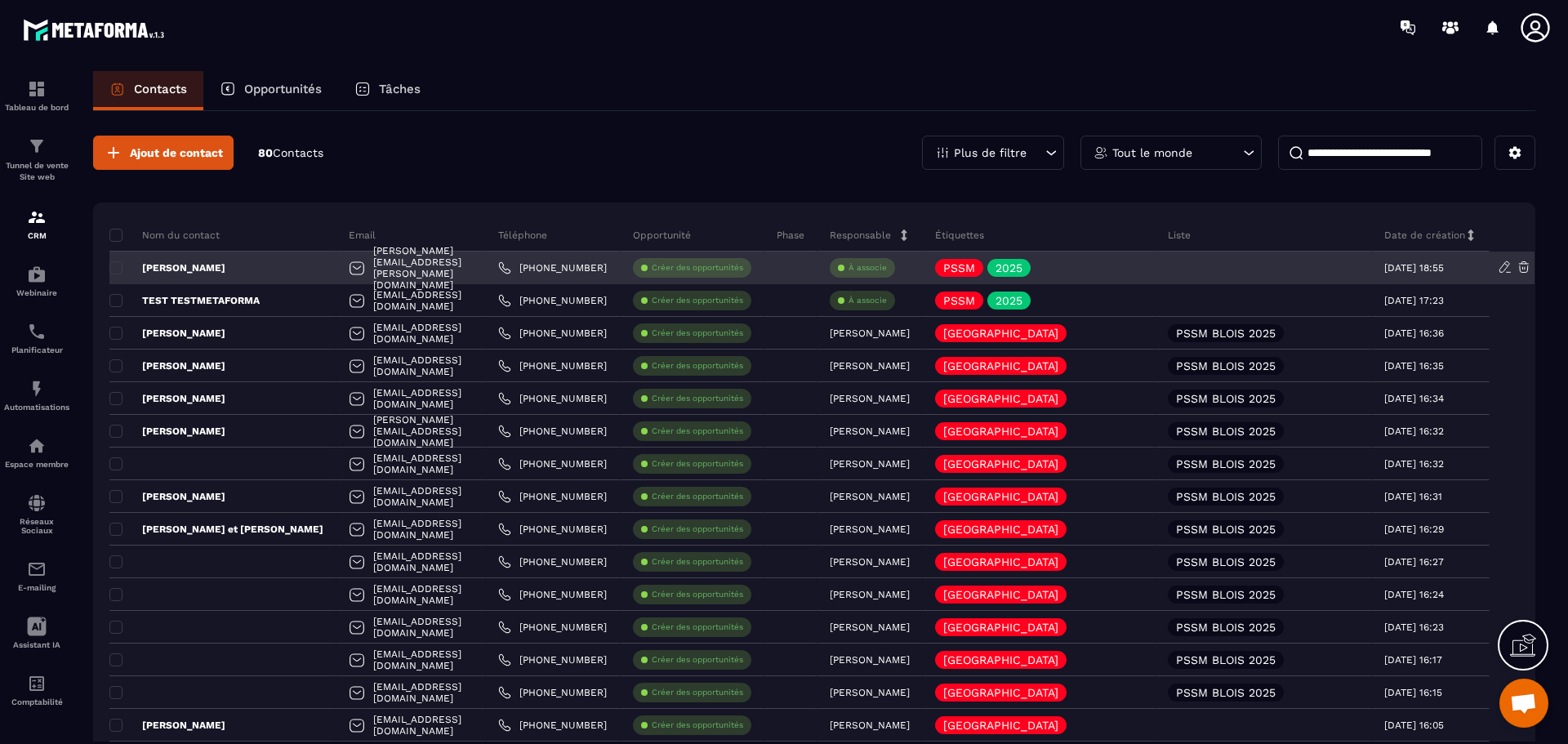
click at [887, 262] on p "À associe" at bounding box center [867, 268] width 39 height 12
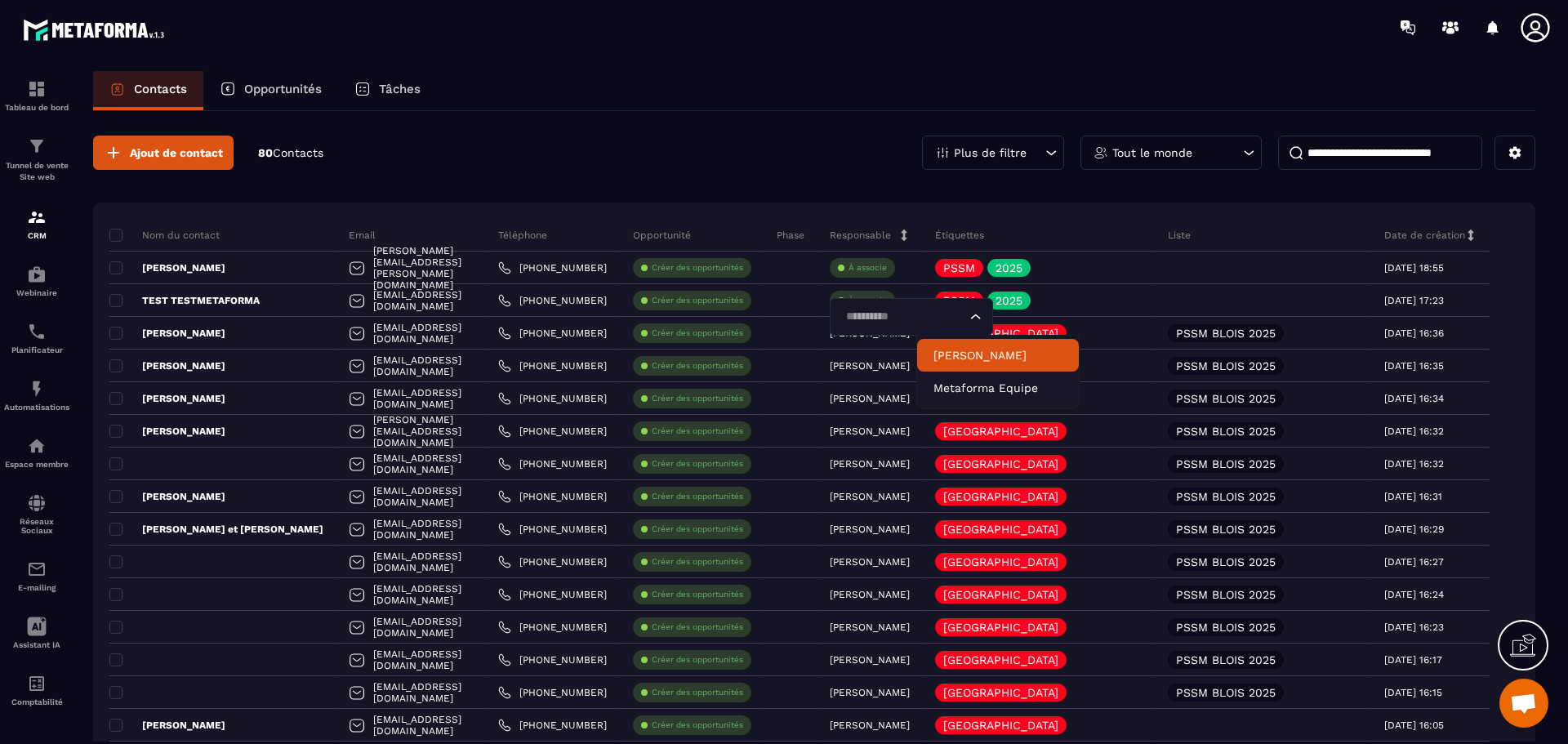
click at [989, 349] on p "[PERSON_NAME]" at bounding box center [997, 355] width 129 height 16
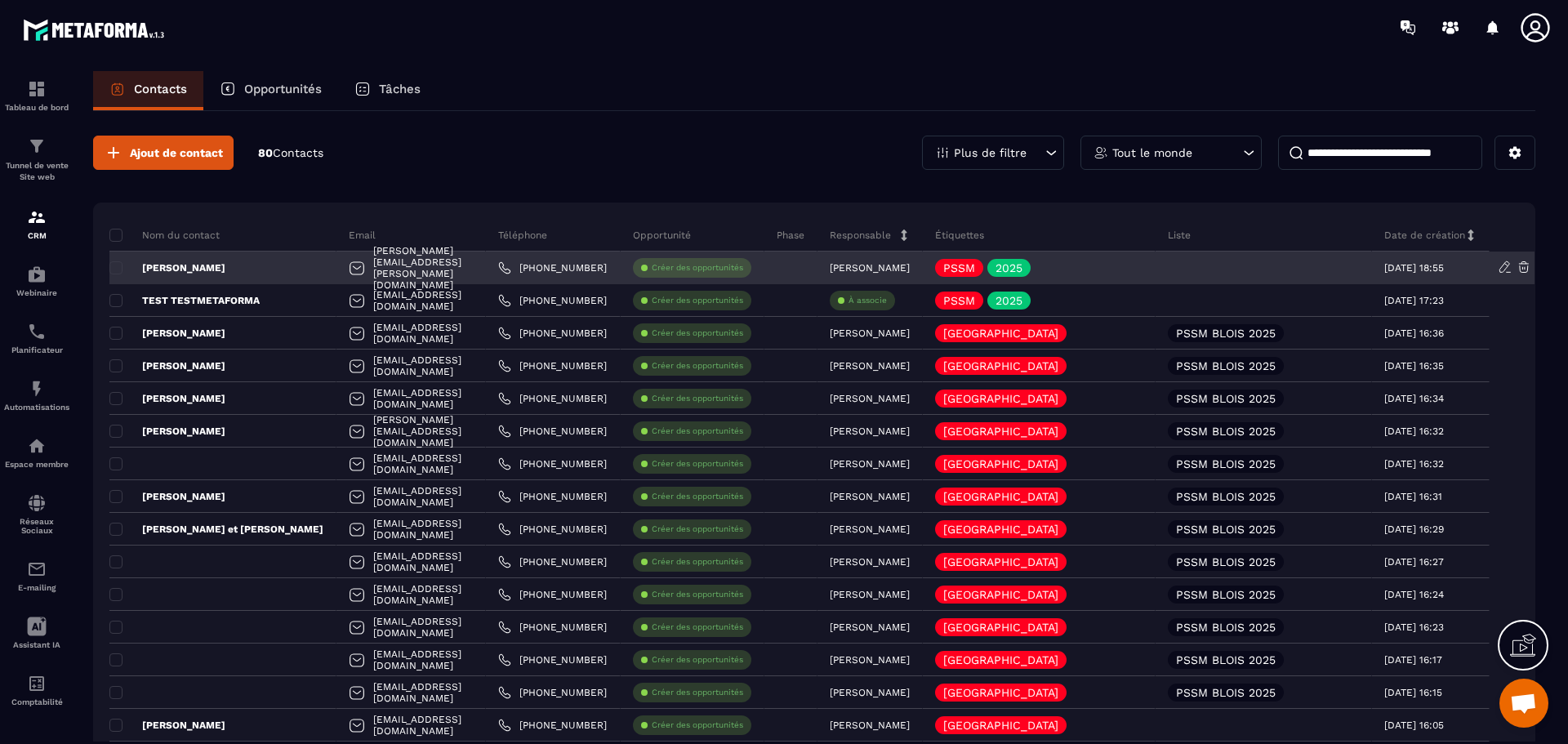
click at [1279, 260] on div at bounding box center [1263, 268] width 216 height 33
click at [983, 275] on div "PSSM" at bounding box center [960, 268] width 49 height 18
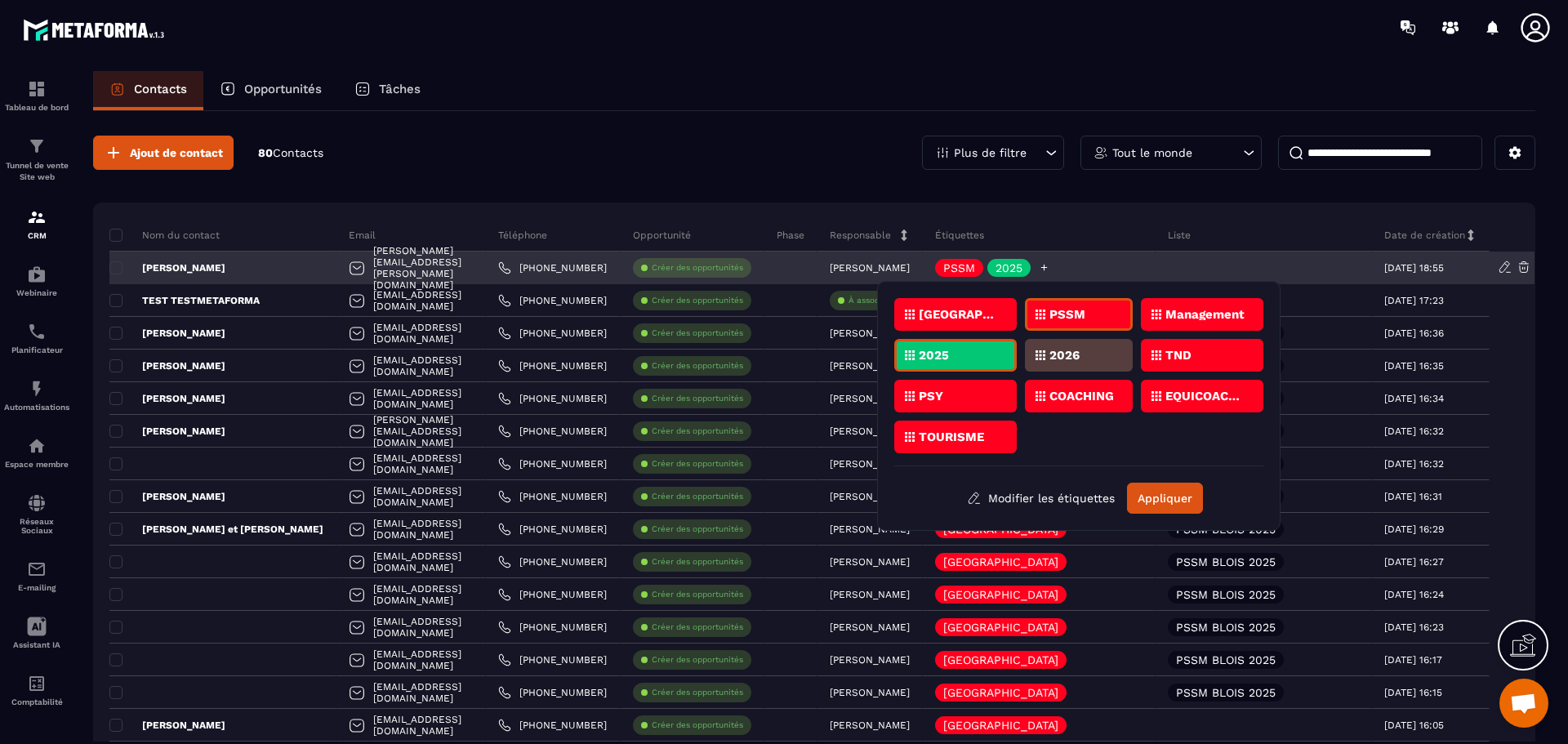
click at [1138, 268] on div "PSSM 2025" at bounding box center [1039, 268] width 233 height 33
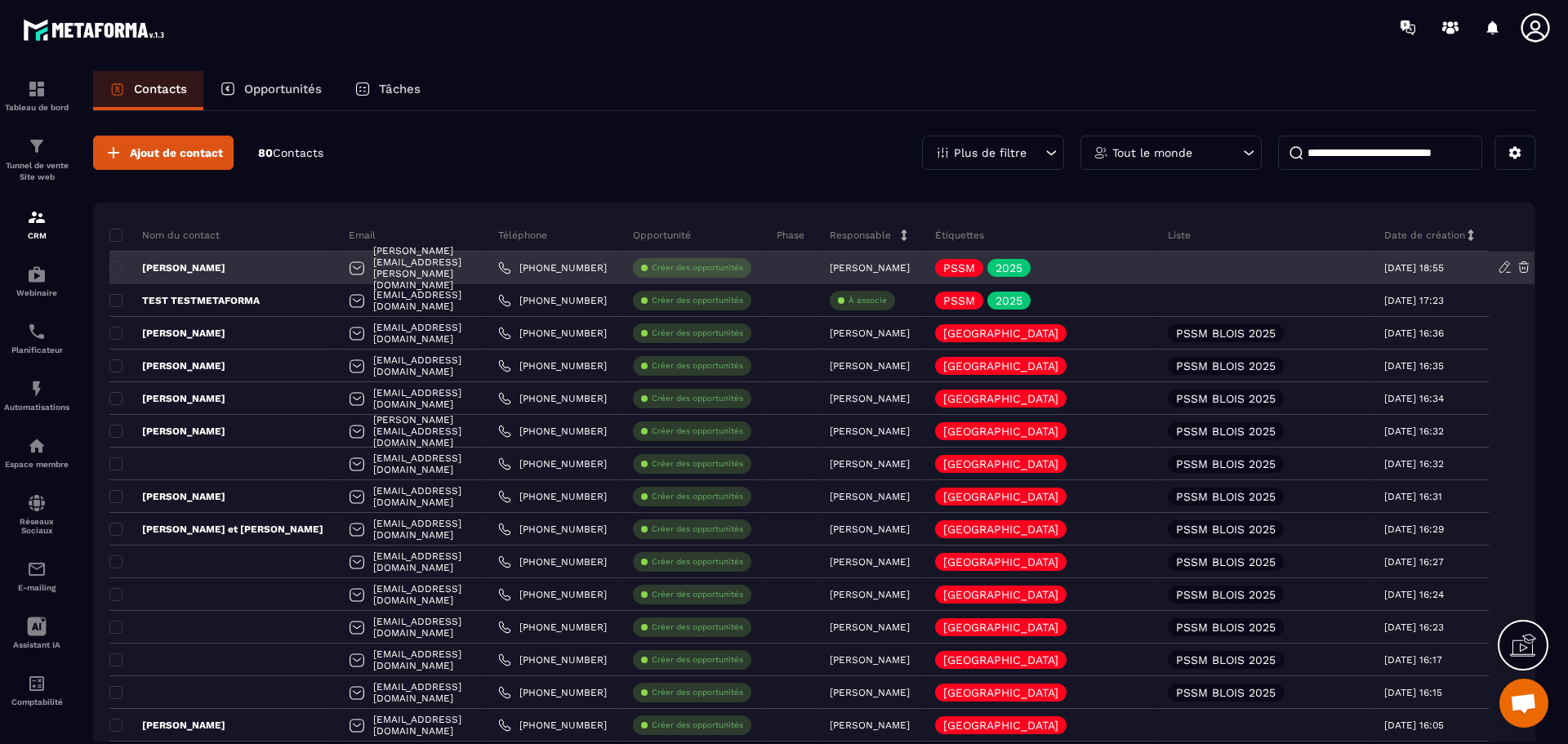
click at [211, 275] on div "[PERSON_NAME]" at bounding box center [223, 268] width 227 height 33
